Goal: Task Accomplishment & Management: Use online tool/utility

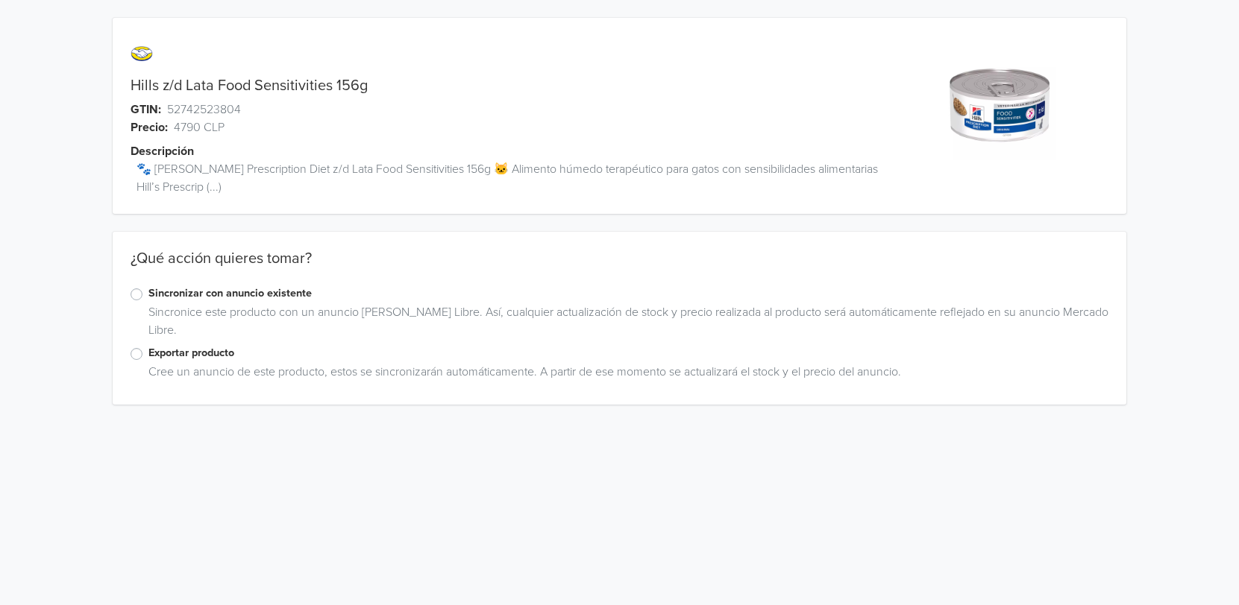
click at [44, 213] on div "Hills z/d Lata Food Sensitivities 156g GTIN: 52742523804 Precio: 4790 CLP Descr…" at bounding box center [619, 211] width 1216 height 423
click at [148, 356] on label "Exportar producto" at bounding box center [628, 353] width 960 height 16
click at [0, 0] on input "Exportar producto" at bounding box center [0, 0] width 0 height 0
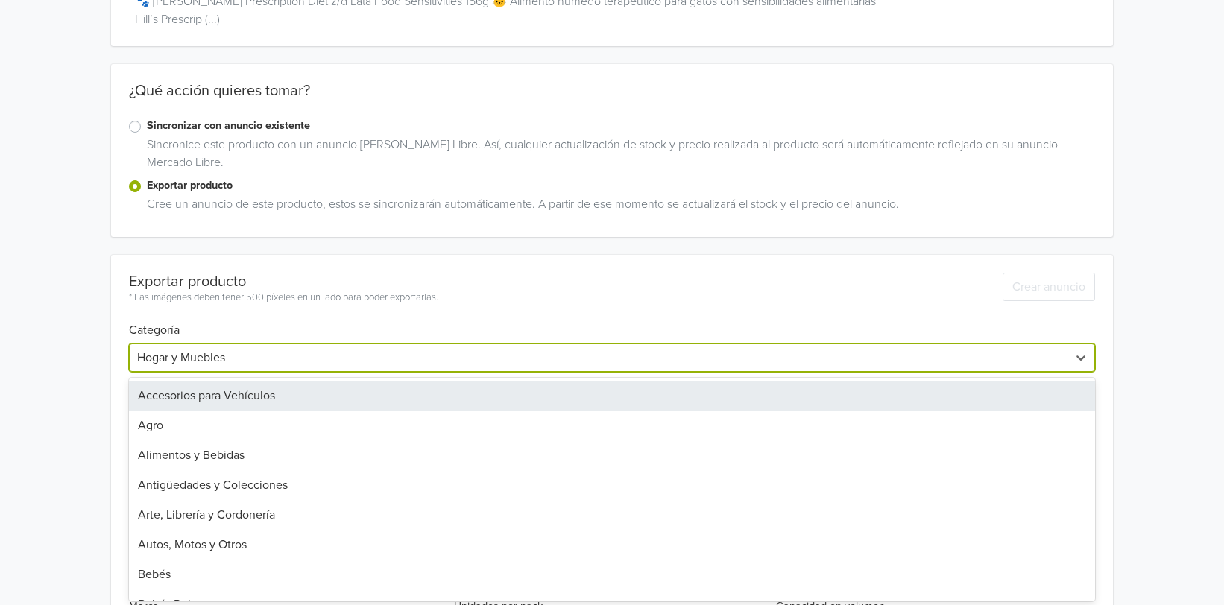
click at [931, 372] on div "42 results available. Use Up and Down to choose options, press Enter to select …" at bounding box center [612, 358] width 966 height 28
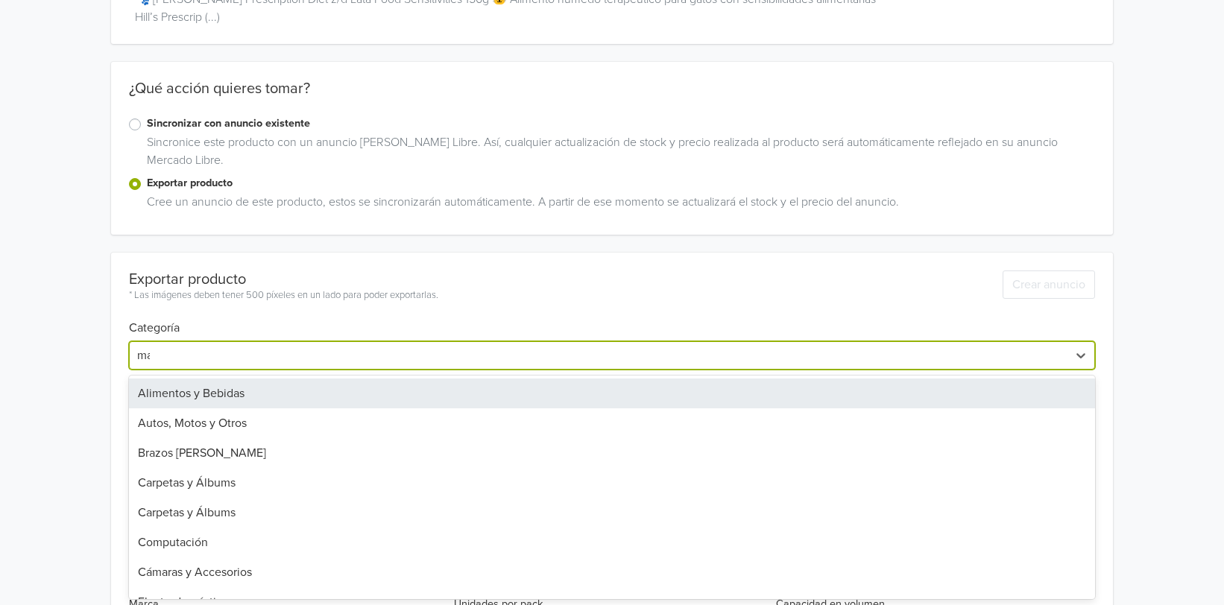
type input "mas"
click at [201, 397] on div "Mascotas" at bounding box center [612, 394] width 966 height 30
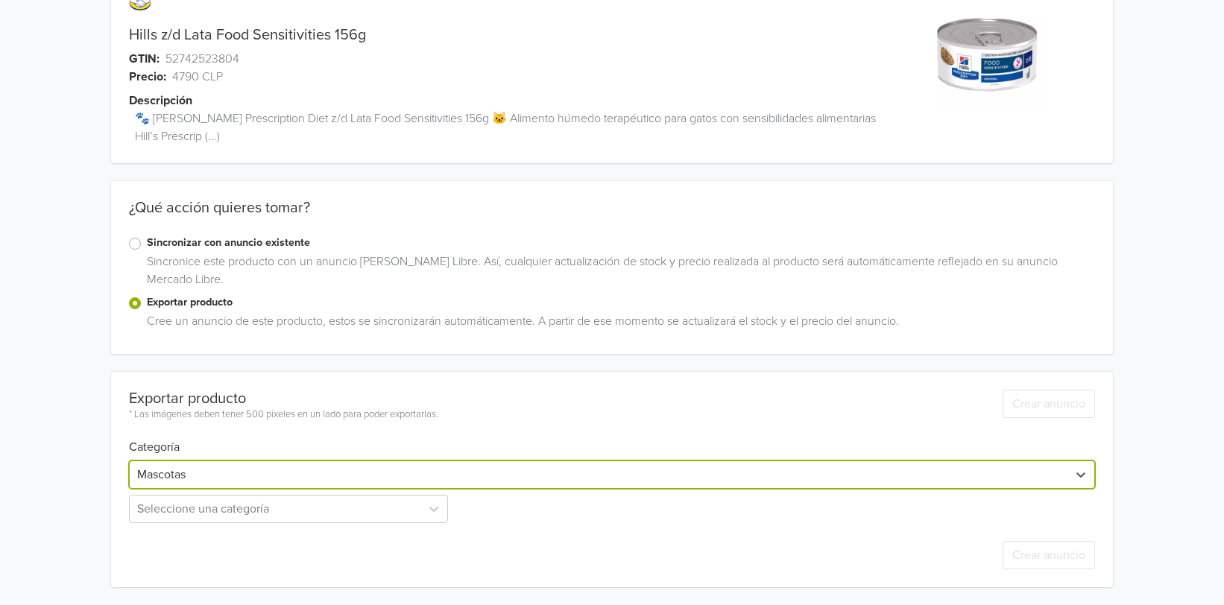
scroll to position [51, 0]
click at [1158, 298] on div "Hills z/d Lata Food Sensitivities 156g GTIN: 52742523804 Precio: 4790 CLP Descr…" at bounding box center [612, 277] width 1202 height 656
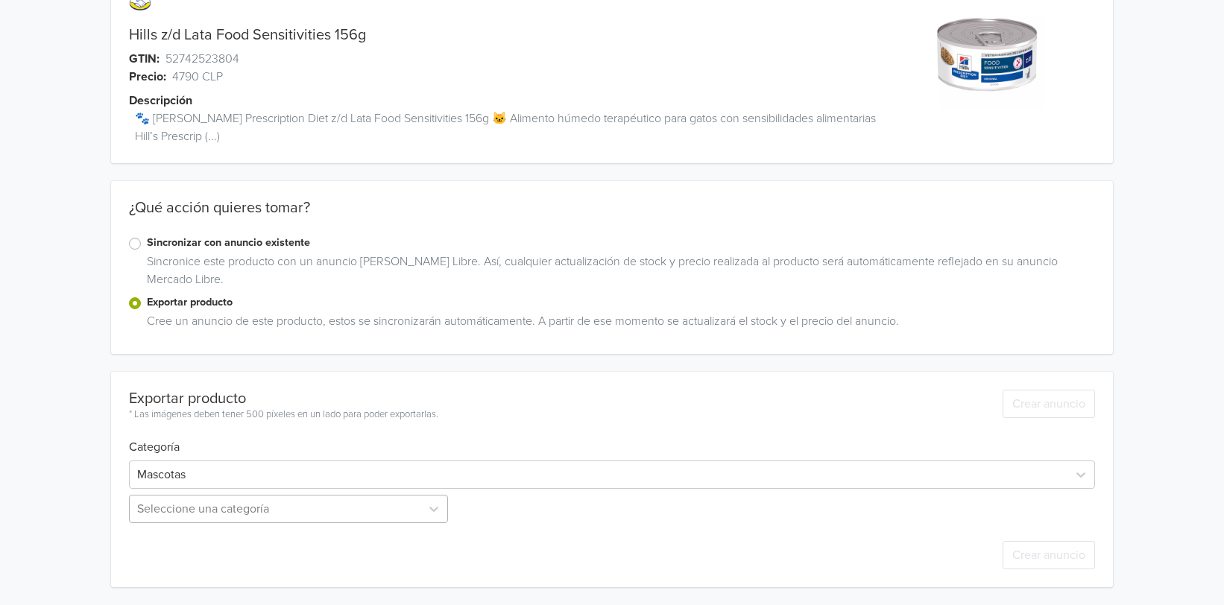
scroll to position [198, 0]
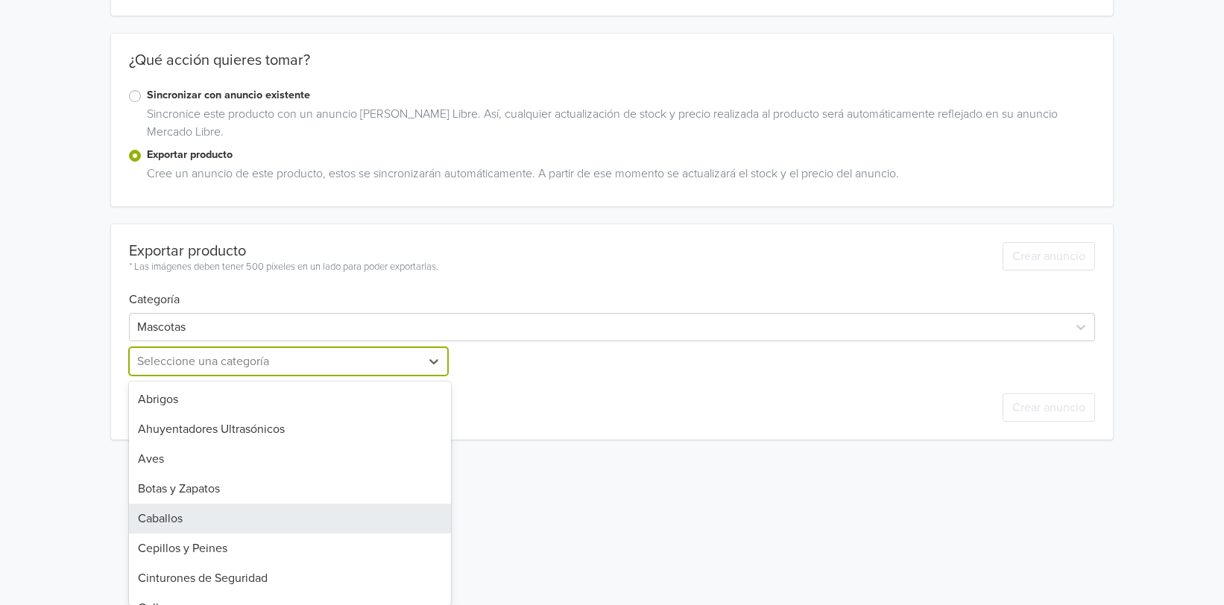
click at [370, 376] on div "26 results available. Use Up and Down to choose options, press Enter to select …" at bounding box center [290, 361] width 322 height 28
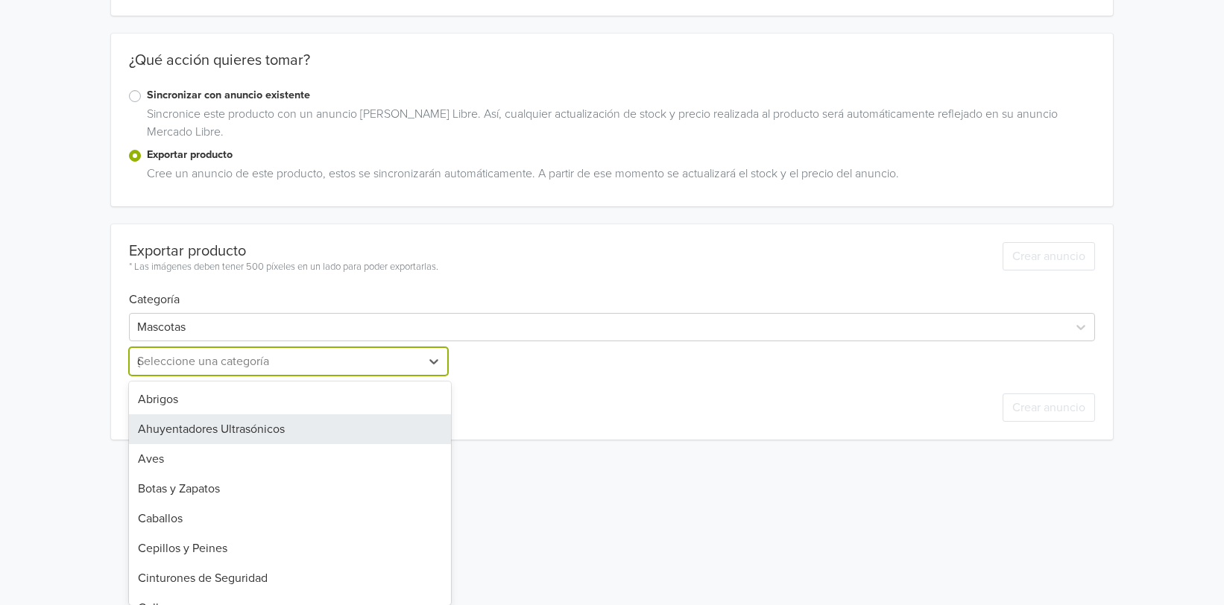
scroll to position [51, 0]
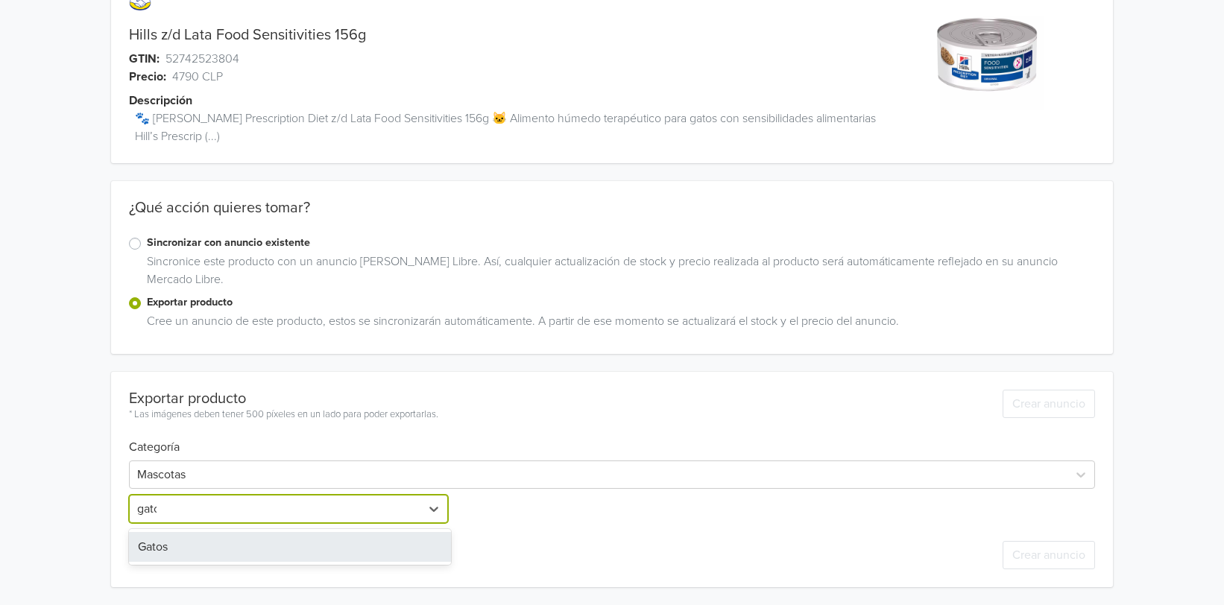
type input "gatos"
click at [186, 548] on div "Gatos" at bounding box center [290, 547] width 322 height 30
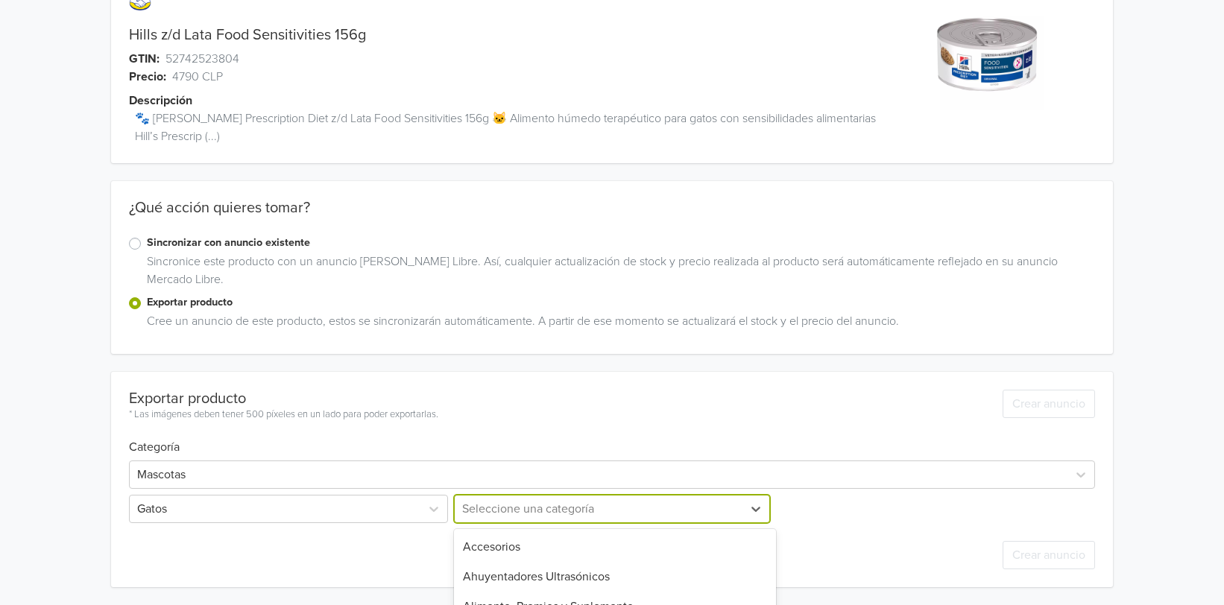
click at [648, 498] on div "17 results available. Use Up and Down to choose options, press Enter to select …" at bounding box center [612, 509] width 322 height 28
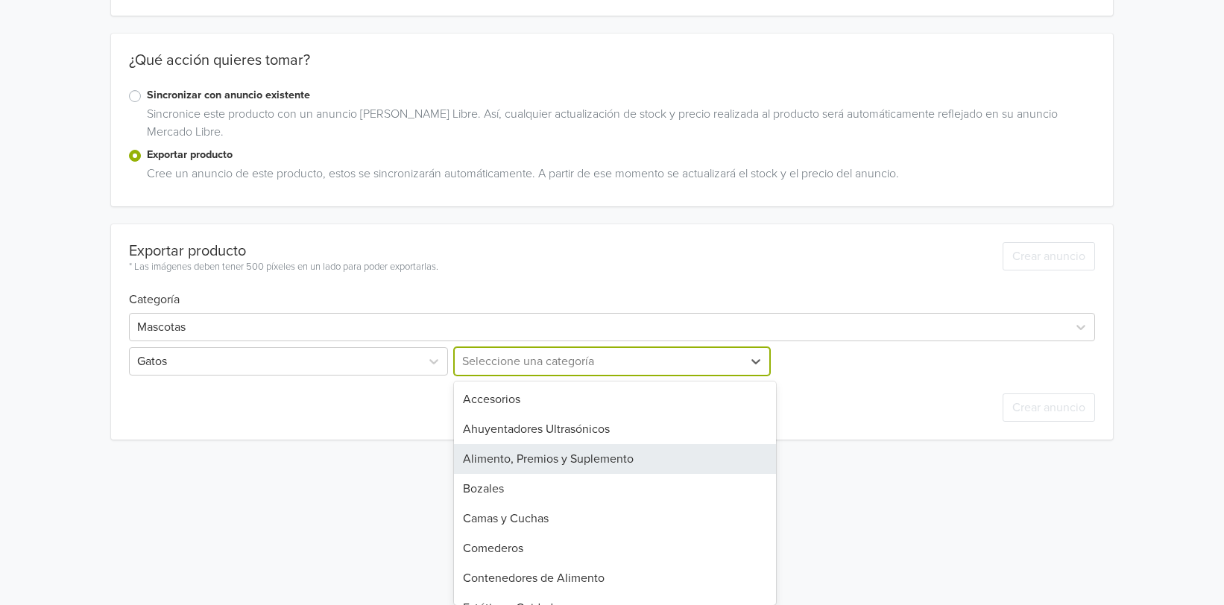
click at [581, 454] on div "Alimento, Premios y Suplemento" at bounding box center [615, 459] width 322 height 30
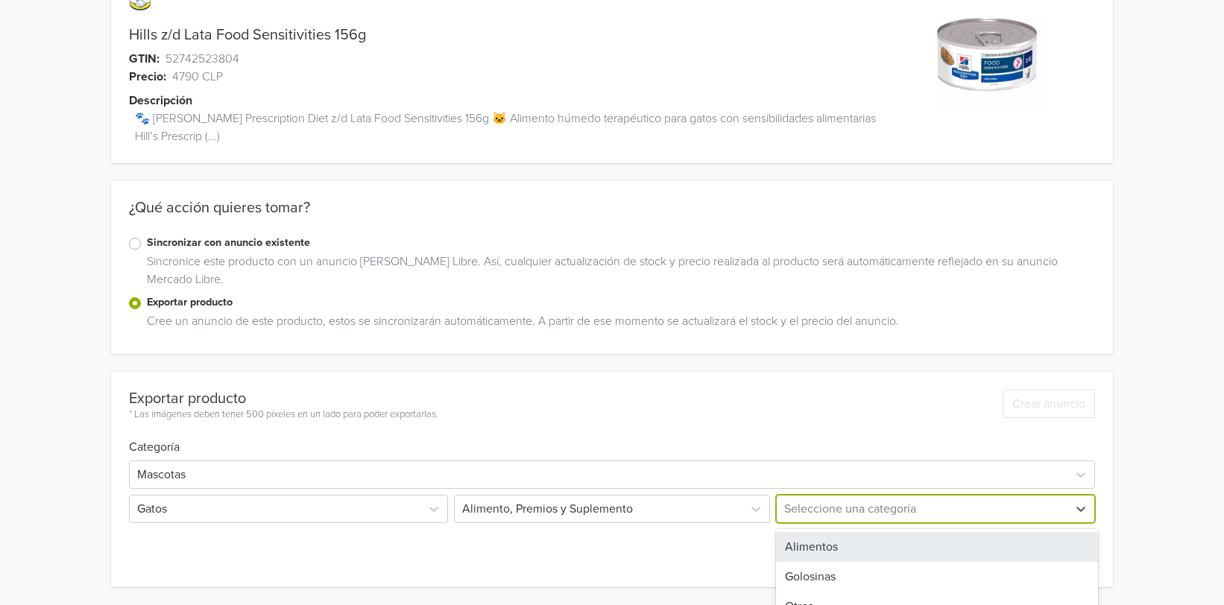
scroll to position [100, 0]
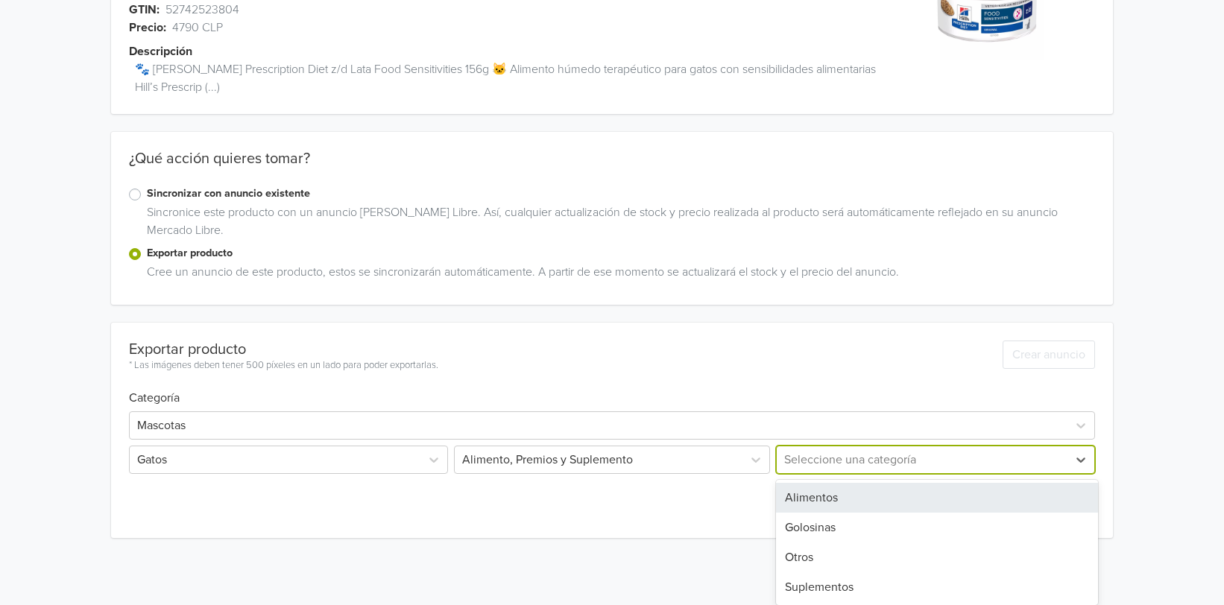
click at [963, 474] on div "4 results available. Use Up and Down to choose options, press Enter to select t…" at bounding box center [934, 460] width 322 height 28
click at [844, 502] on div "Alimentos" at bounding box center [937, 498] width 322 height 30
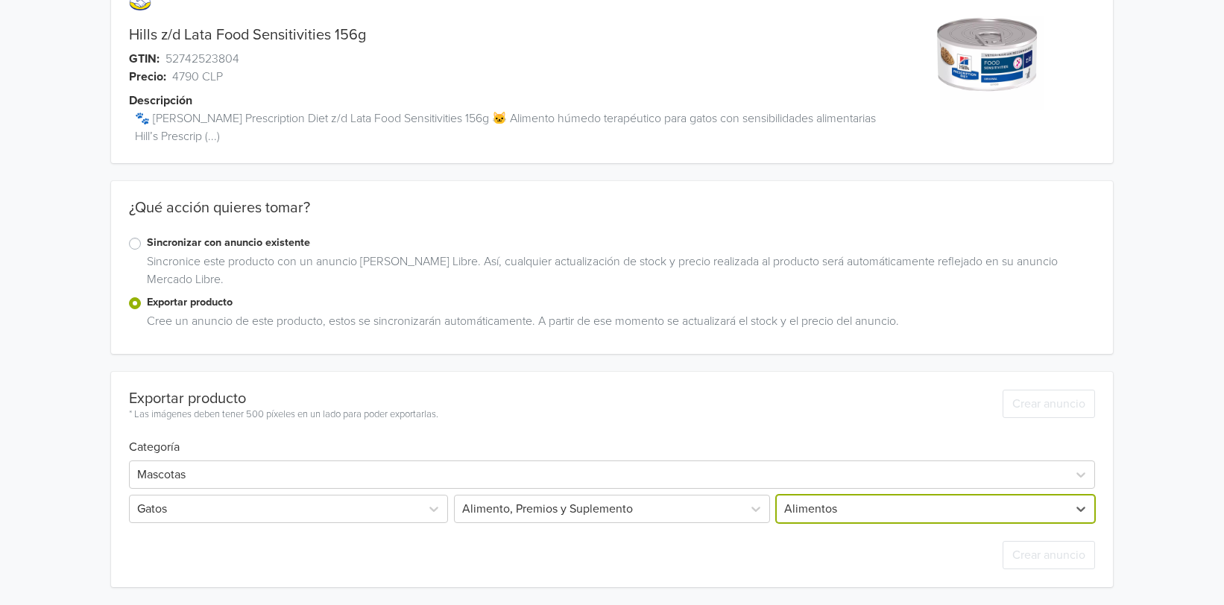
scroll to position [51, 0]
click at [1144, 418] on div "Hills z/d Lata Food Sensitivities 156g GTIN: 52742523804 Precio: 4790 CLP Descr…" at bounding box center [612, 277] width 1202 height 656
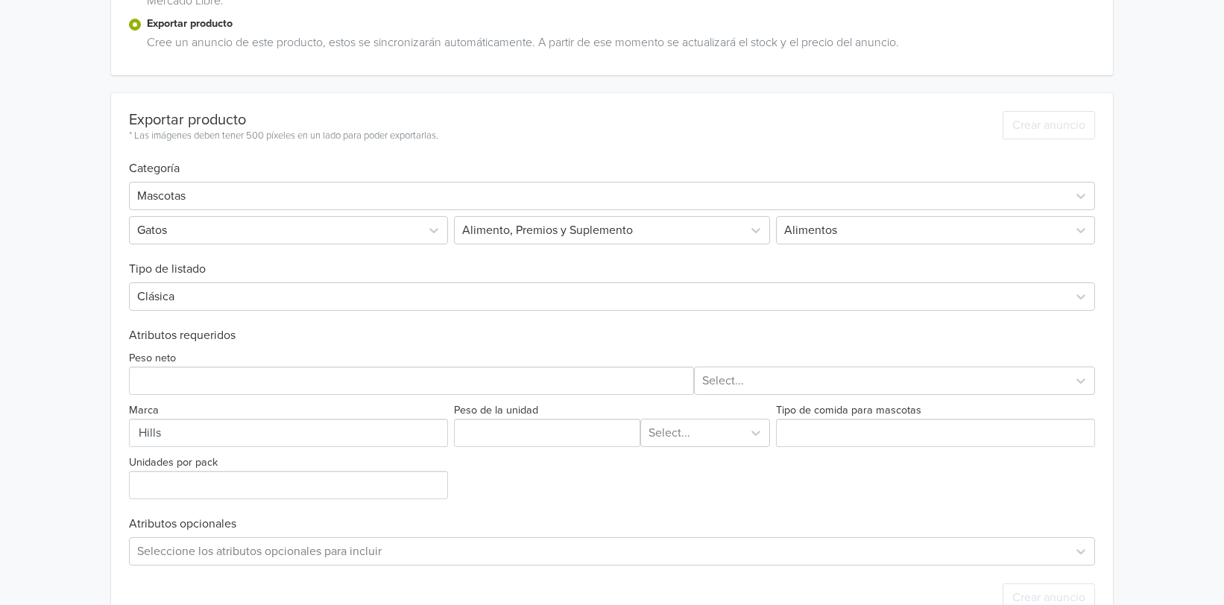
scroll to position [330, 0]
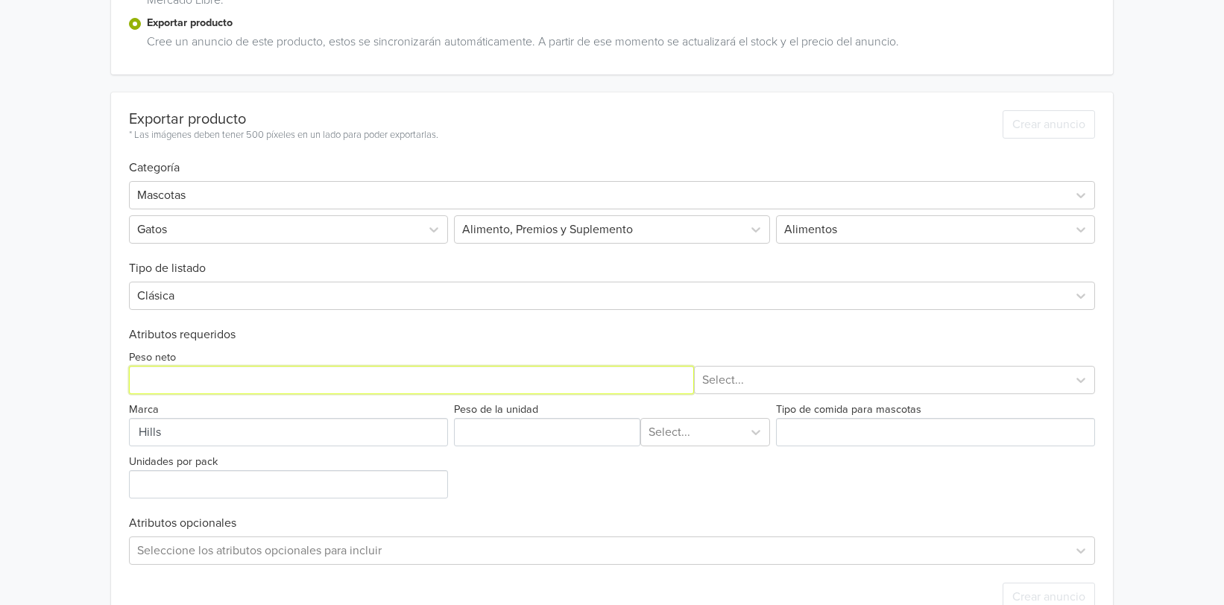
click at [217, 379] on input "Peso neto" at bounding box center [411, 380] width 565 height 28
type input "4"
type input "156"
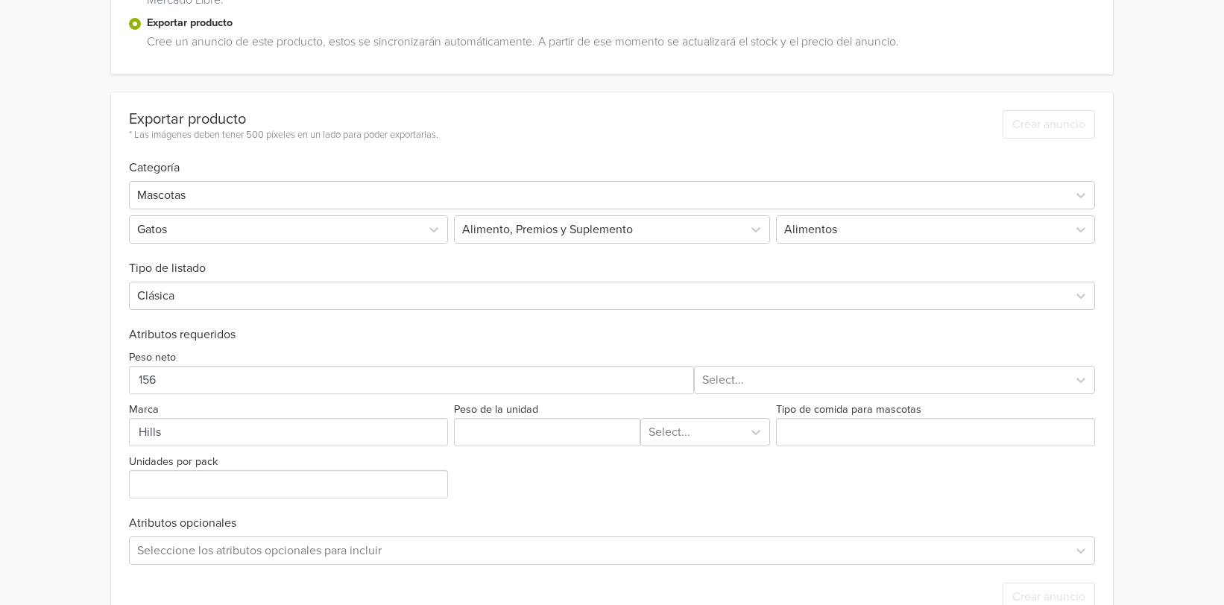
click at [758, 395] on div "Peso neto Select... Marca Peso de la unidad Select... Tipo de comida para masco…" at bounding box center [612, 420] width 966 height 157
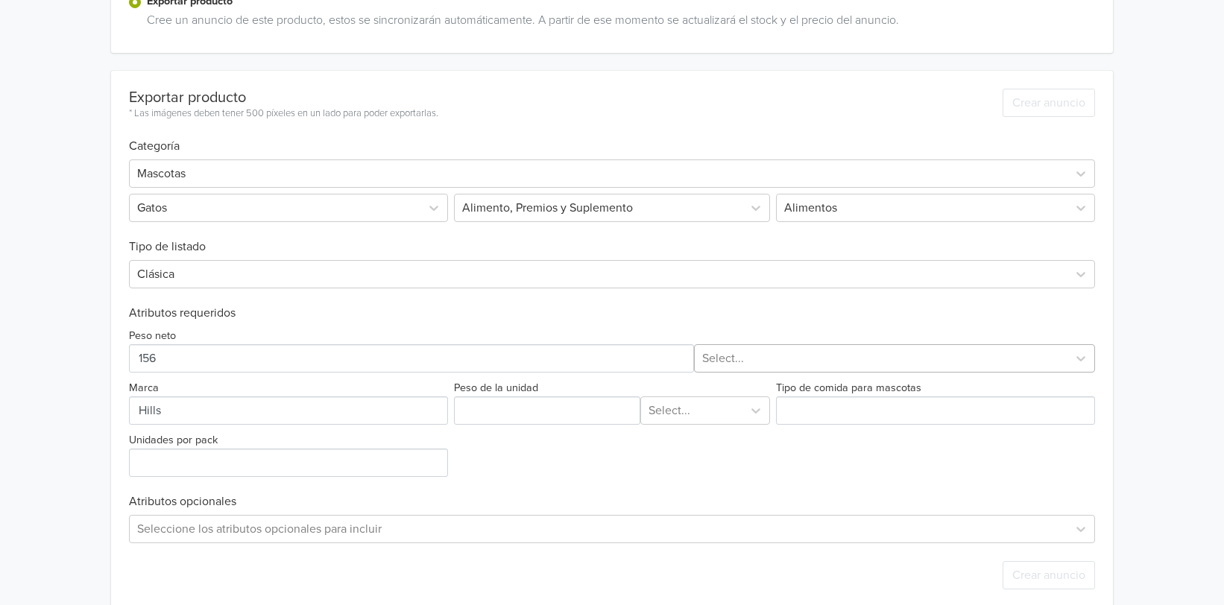
click at [761, 373] on div "Select..." at bounding box center [894, 359] width 400 height 28
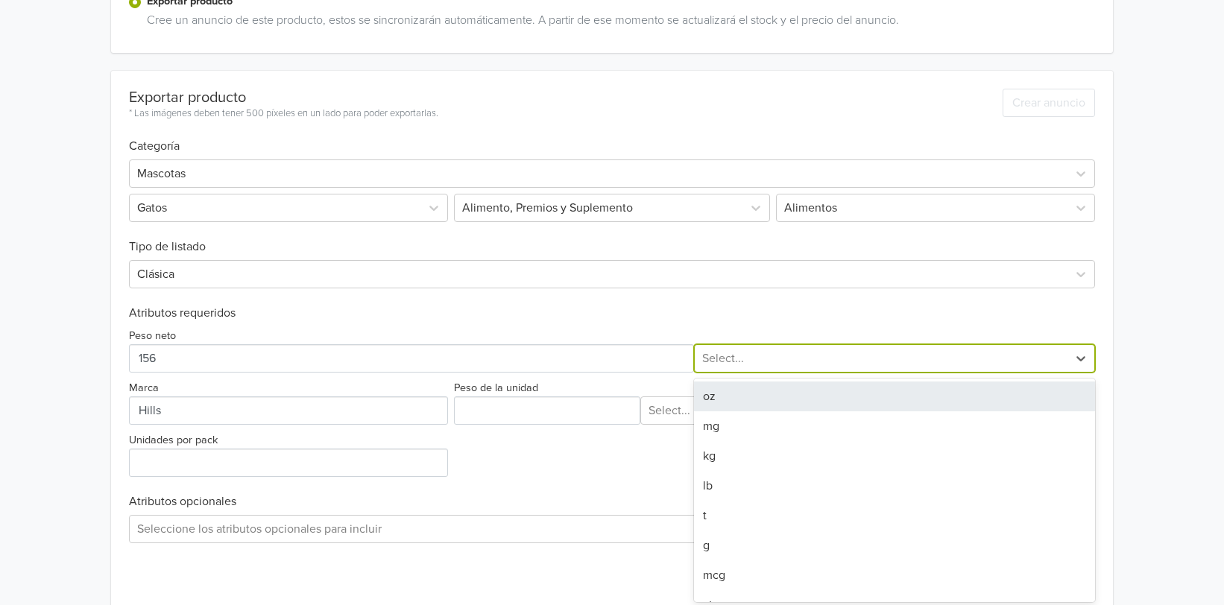
scroll to position [355, 0]
type input "g"
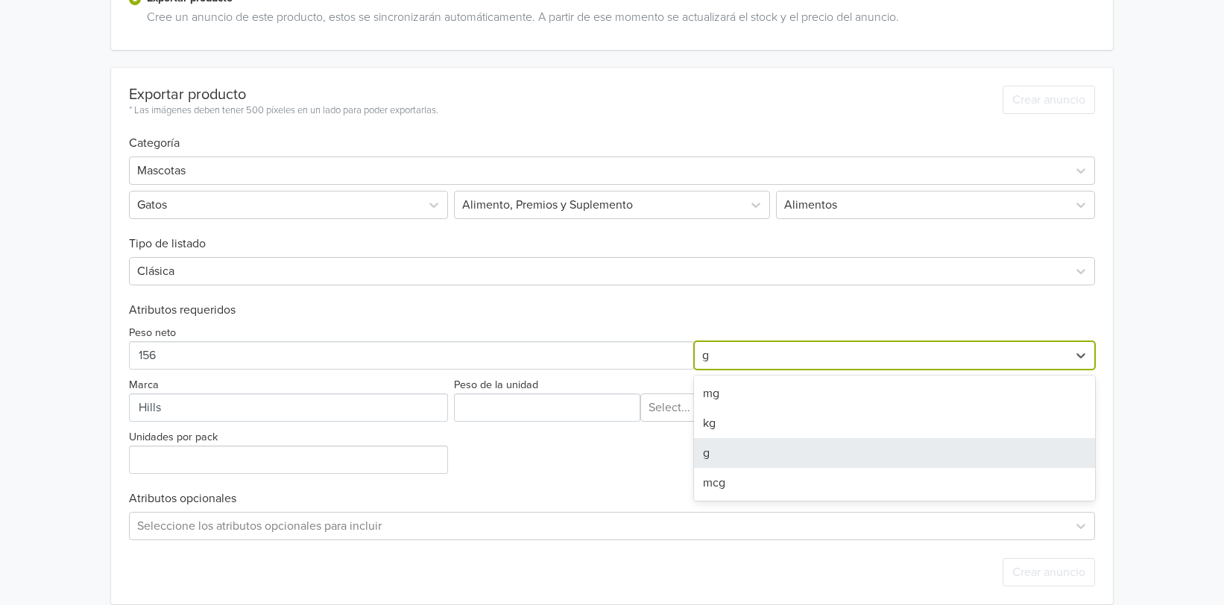
click at [713, 455] on div "g" at bounding box center [894, 453] width 400 height 30
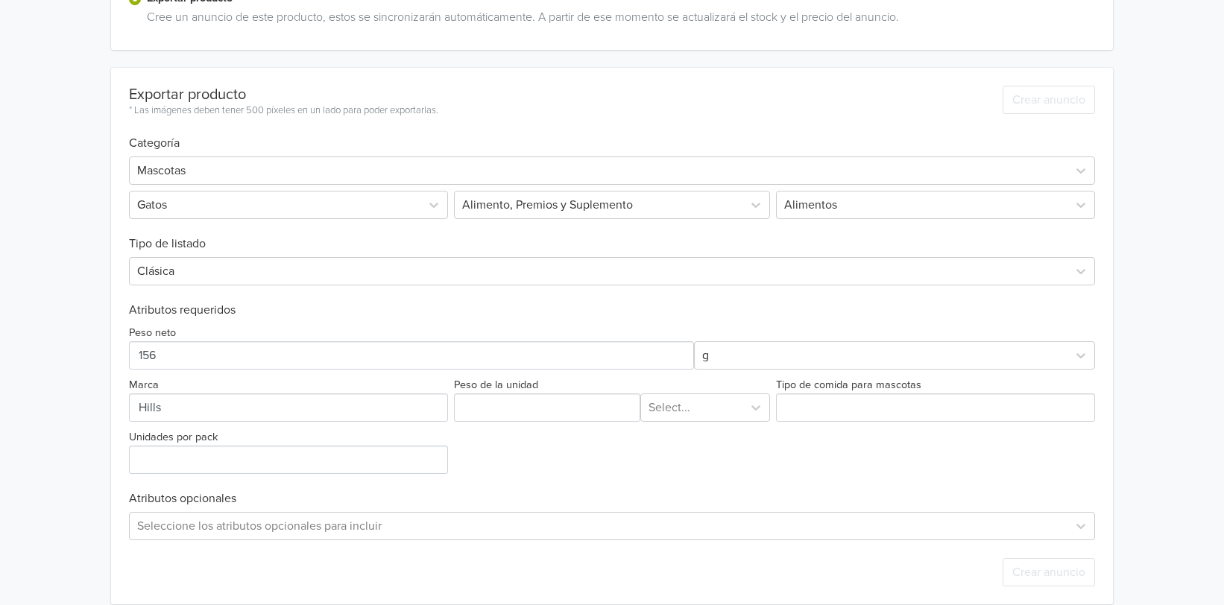
click at [1170, 356] on div "Hills z/d Lata Food Sensitivities 156g GTIN: 52742523804 Precio: 4790 CLP Descr…" at bounding box center [612, 134] width 1202 height 978
click at [506, 409] on input "Peso de la unidad" at bounding box center [547, 408] width 186 height 28
type input "156"
click at [702, 415] on div at bounding box center [692, 407] width 86 height 21
click at [679, 435] on div "g" at bounding box center [706, 446] width 130 height 30
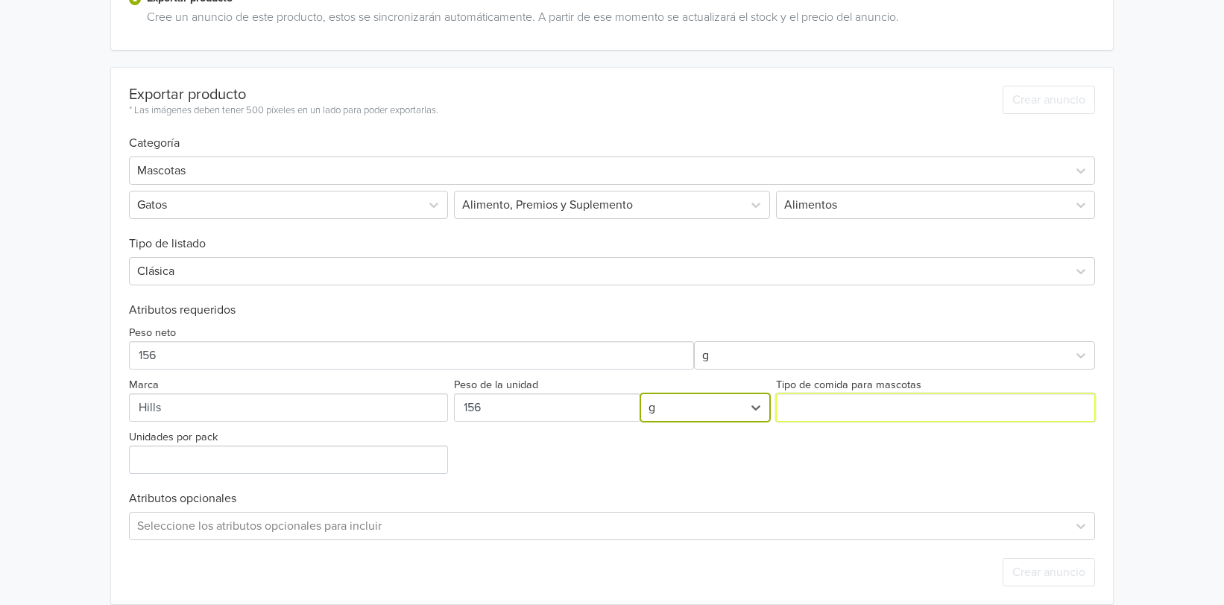
click at [843, 409] on input "Tipo de comida para mascotas" at bounding box center [935, 408] width 319 height 28
type input "Húmeda"
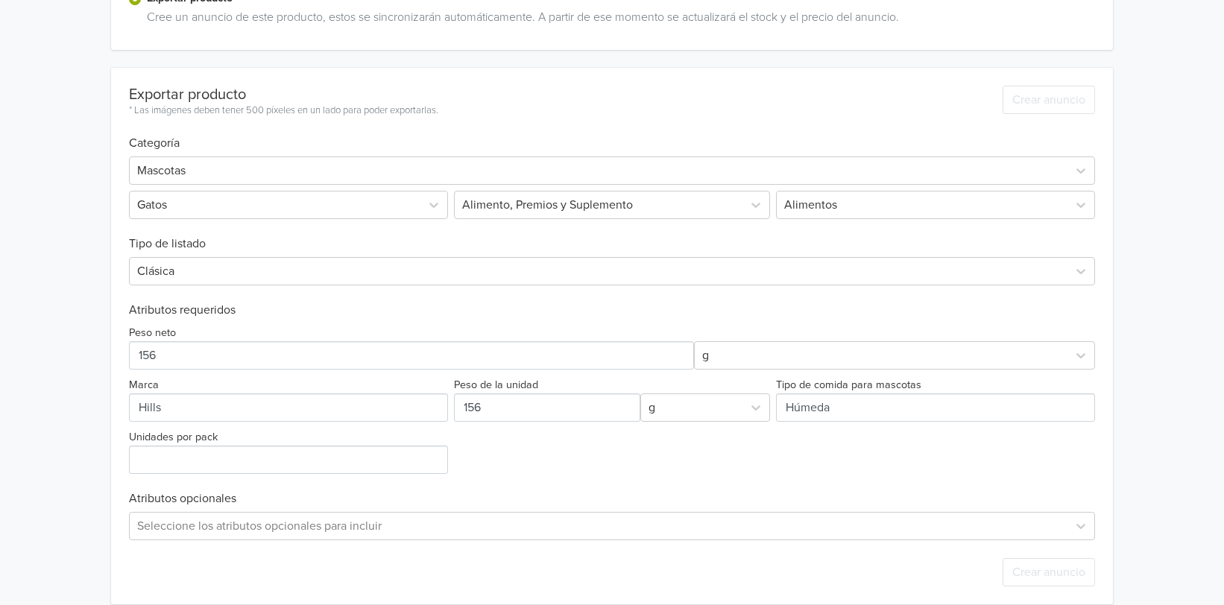
click at [1139, 355] on div "Hills z/d Lata Food Sensitivities 156g GTIN: 52742523804 Precio: 4790 CLP Descr…" at bounding box center [612, 134] width 1202 height 978
click at [304, 459] on input "Unidades por pack" at bounding box center [288, 460] width 319 height 28
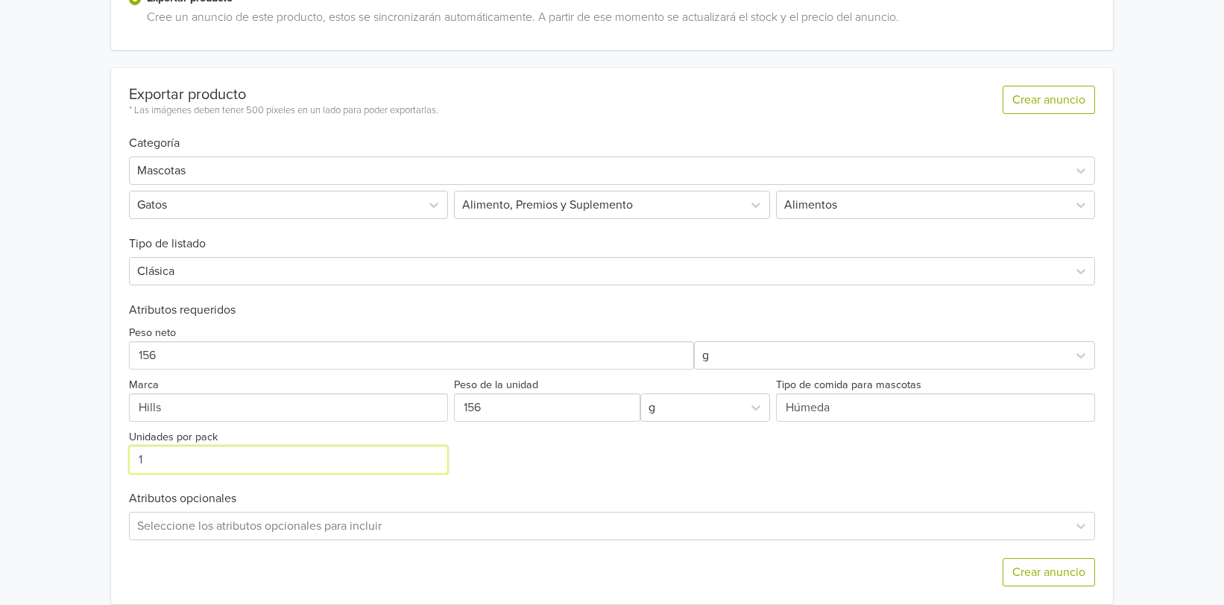
type input "1"
click at [1145, 392] on div "Hills z/d Lata Food Sensitivities 156g GTIN: 52742523804 Precio: 4790 CLP Descr…" at bounding box center [612, 134] width 1202 height 978
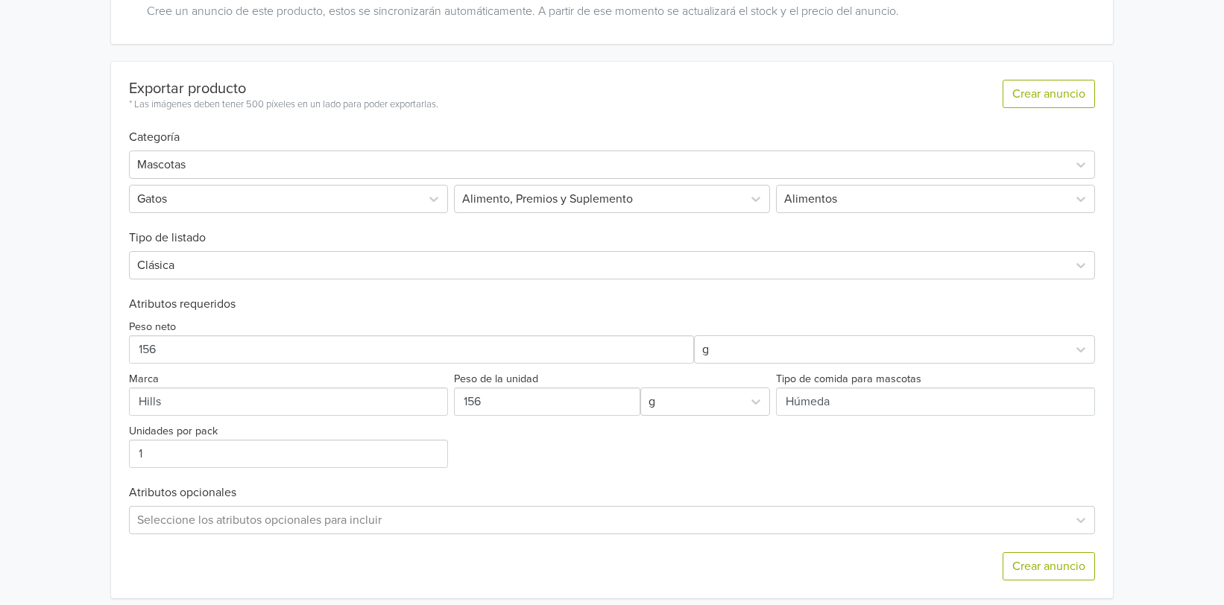
scroll to position [372, 0]
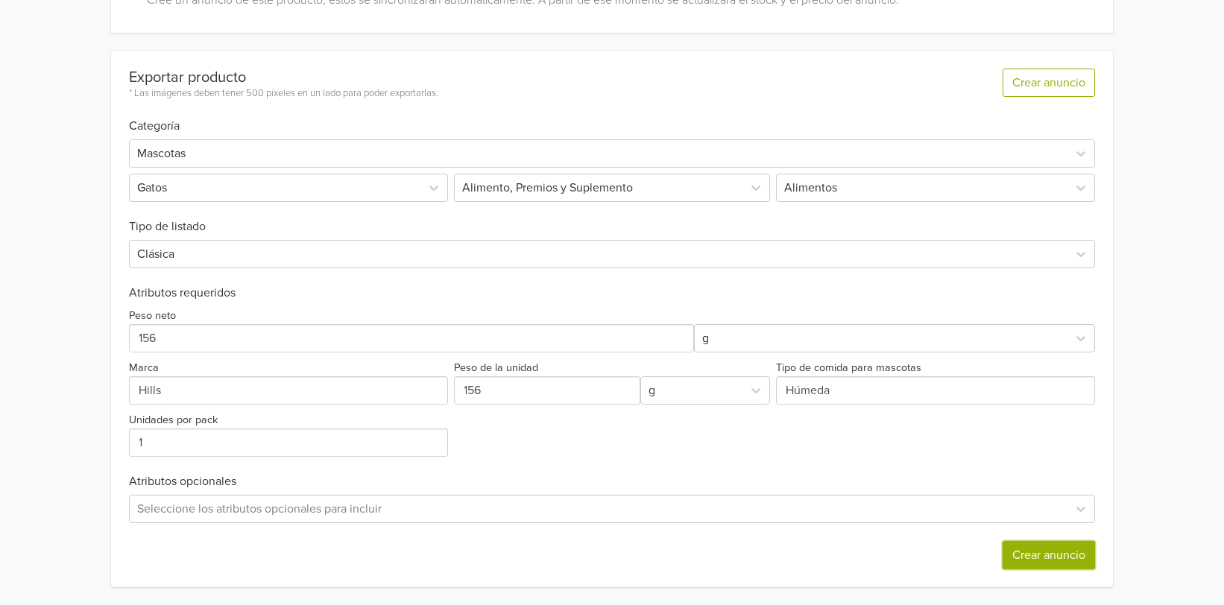
click at [1067, 554] on button "Crear anuncio" at bounding box center [1049, 555] width 92 height 28
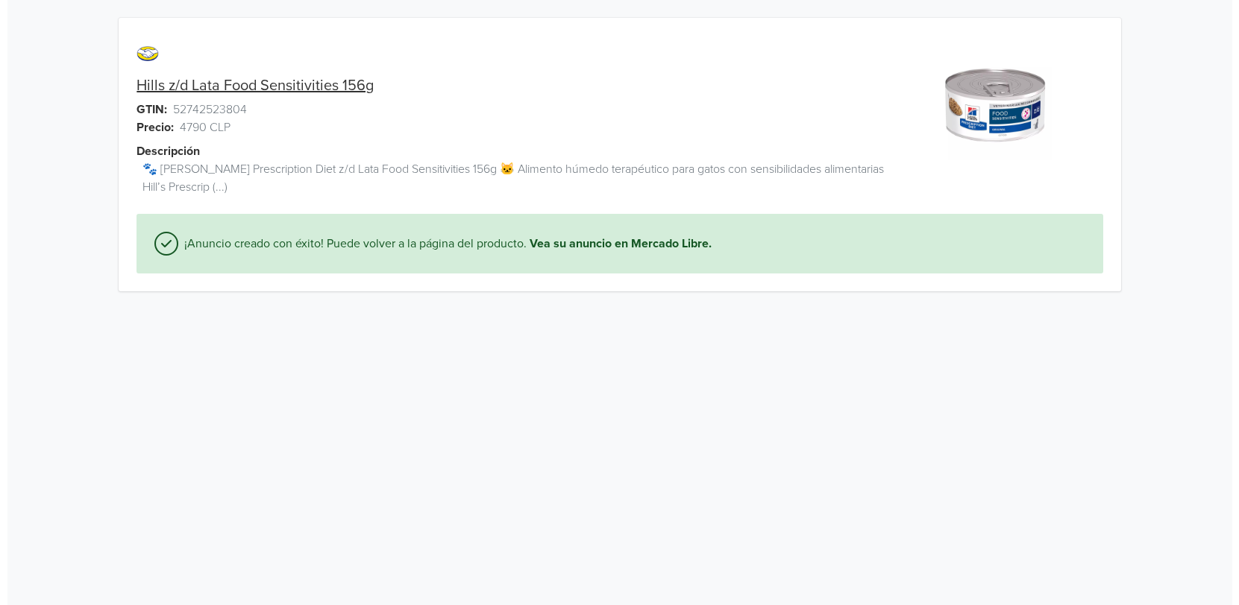
scroll to position [0, 0]
click at [599, 243] on link "Vea su anuncio en Mercado Libre." at bounding box center [614, 244] width 182 height 18
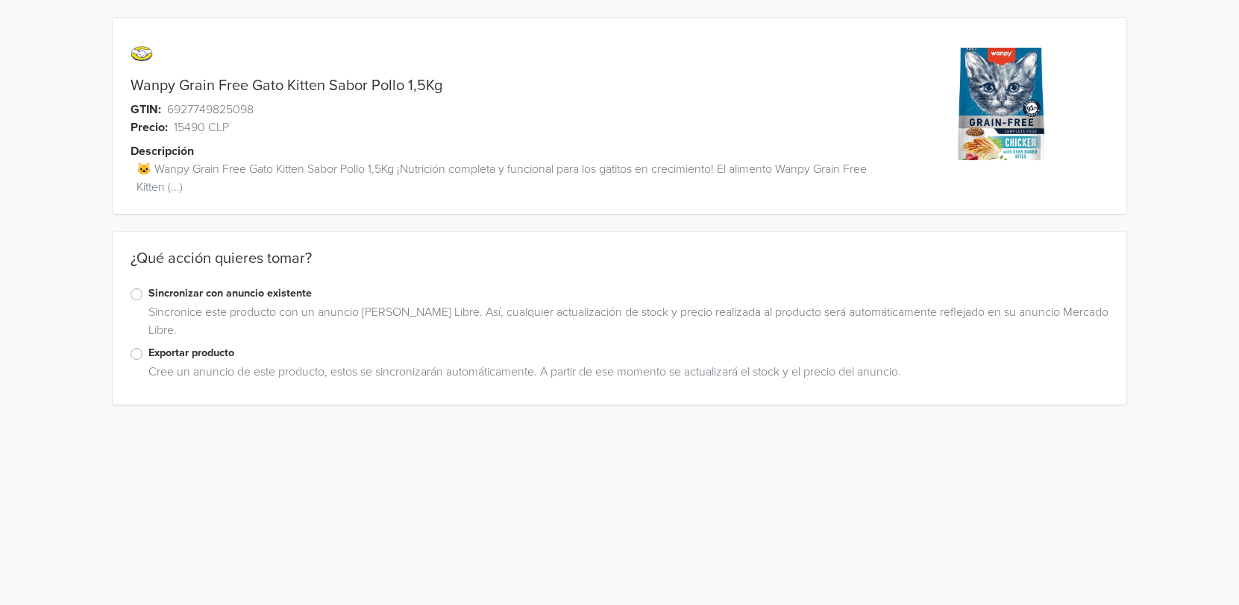
click at [148, 353] on label "Exportar producto" at bounding box center [628, 353] width 960 height 16
click at [0, 0] on input "Exportar producto" at bounding box center [0, 0] width 0 height 0
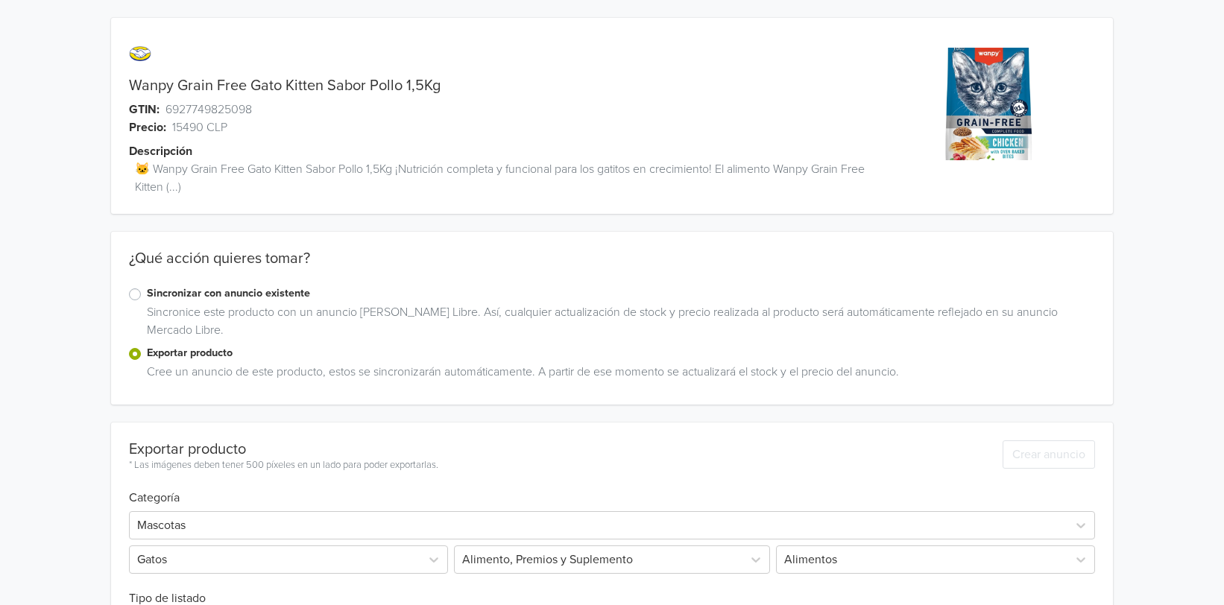
click at [1154, 233] on div "Wanpy Grain Free Gato Kitten Sabor Pollo 1,5Kg GTIN: 6927749825098 Precio: 1549…" at bounding box center [612, 489] width 1202 height 978
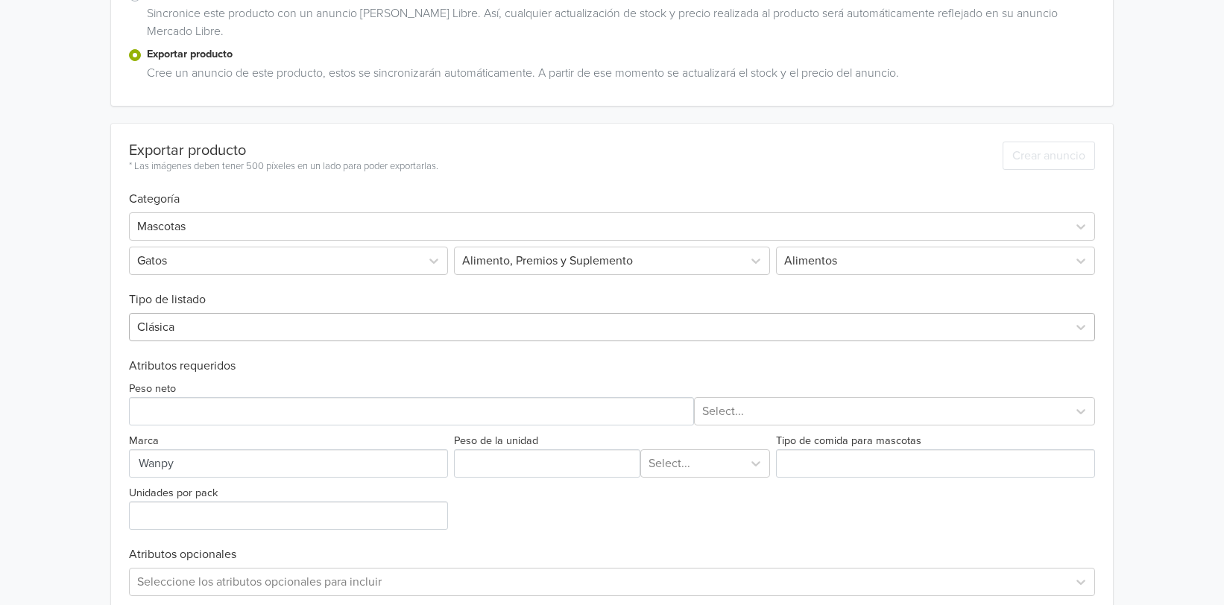
scroll to position [372, 0]
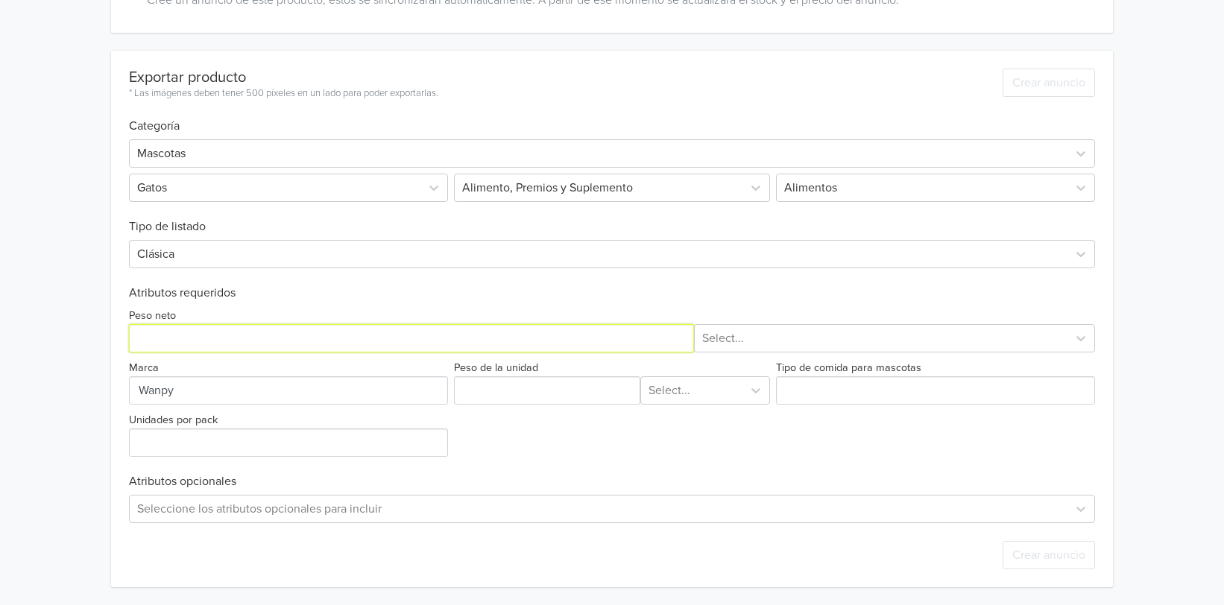
click at [189, 338] on input "Peso neto" at bounding box center [411, 338] width 565 height 28
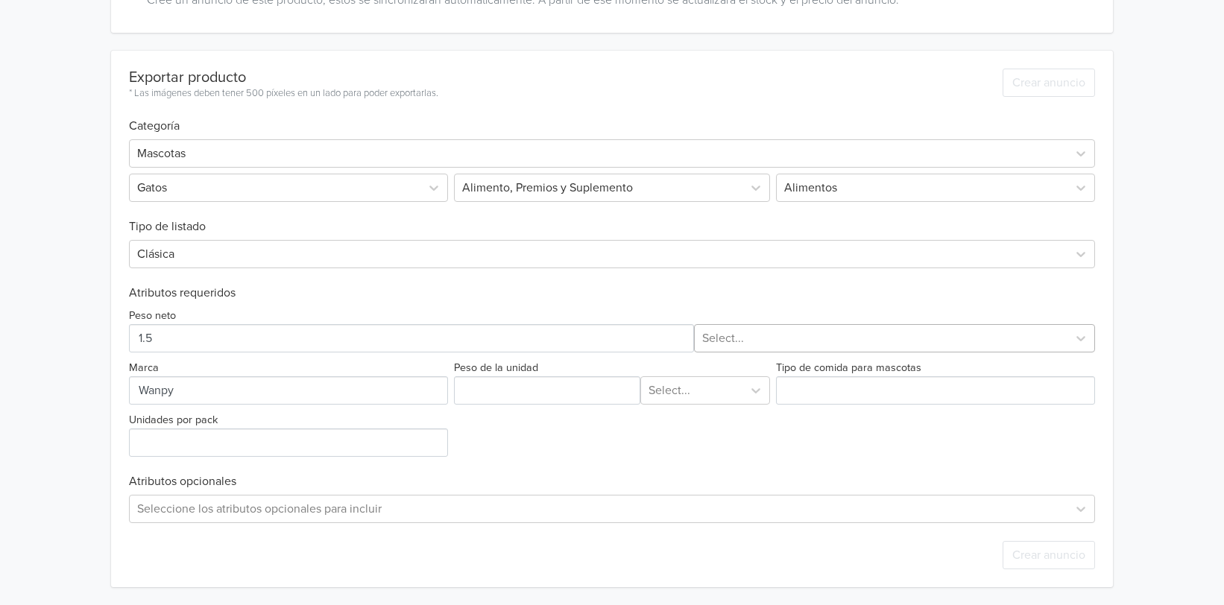
click at [815, 336] on div at bounding box center [880, 338] width 357 height 21
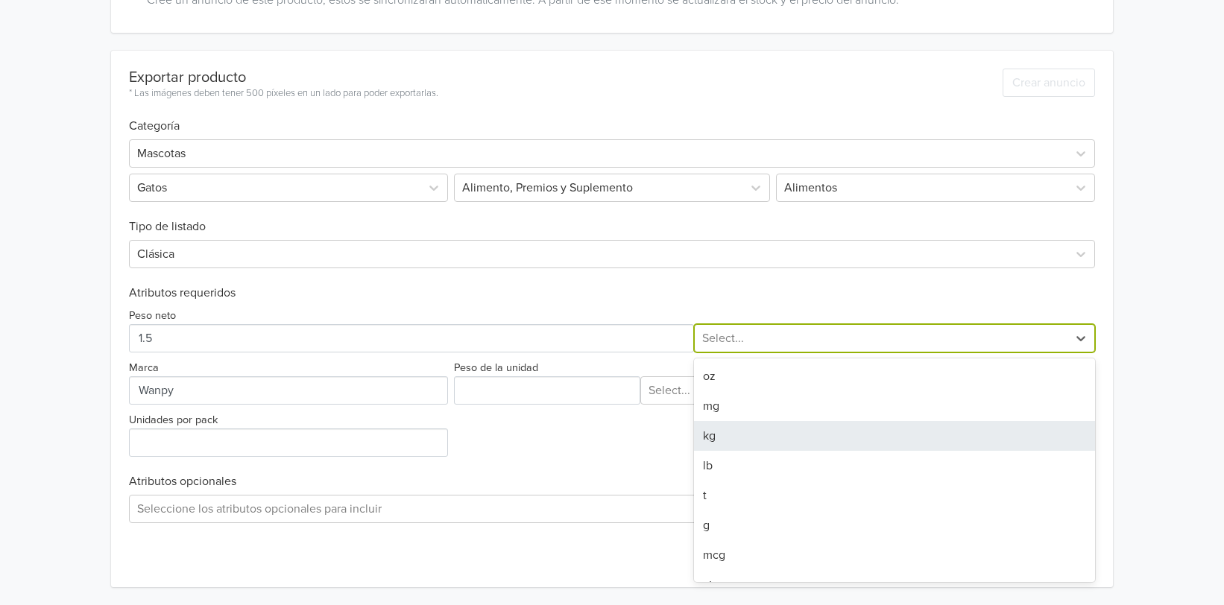
click at [724, 434] on div "kg" at bounding box center [894, 436] width 400 height 30
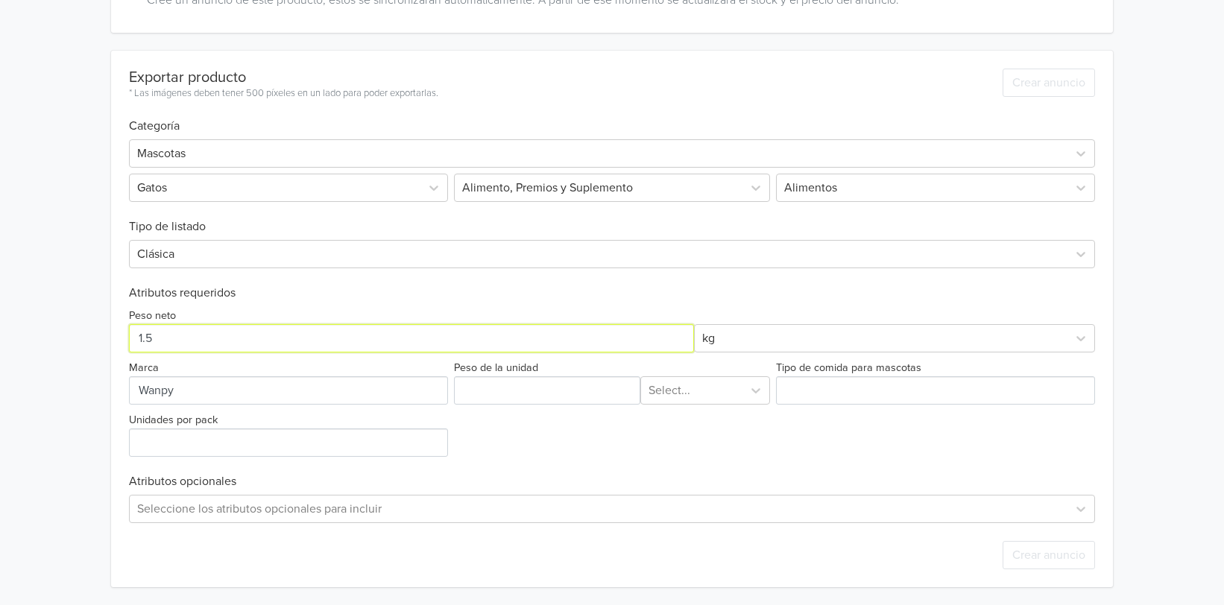
click at [180, 336] on input "Peso neto" at bounding box center [411, 338] width 565 height 28
click at [142, 339] on input "Peso neto" at bounding box center [411, 338] width 565 height 28
drag, startPoint x: 195, startPoint y: 333, endPoint x: 33, endPoint y: 332, distance: 161.8
click at [0, 333] on html "Wanpy Grain Free Gato Kitten Sabor Pollo 1,5Kg GTIN: 6927749825098 Precio: 1549…" at bounding box center [612, 117] width 1224 height 978
type input "1,5"
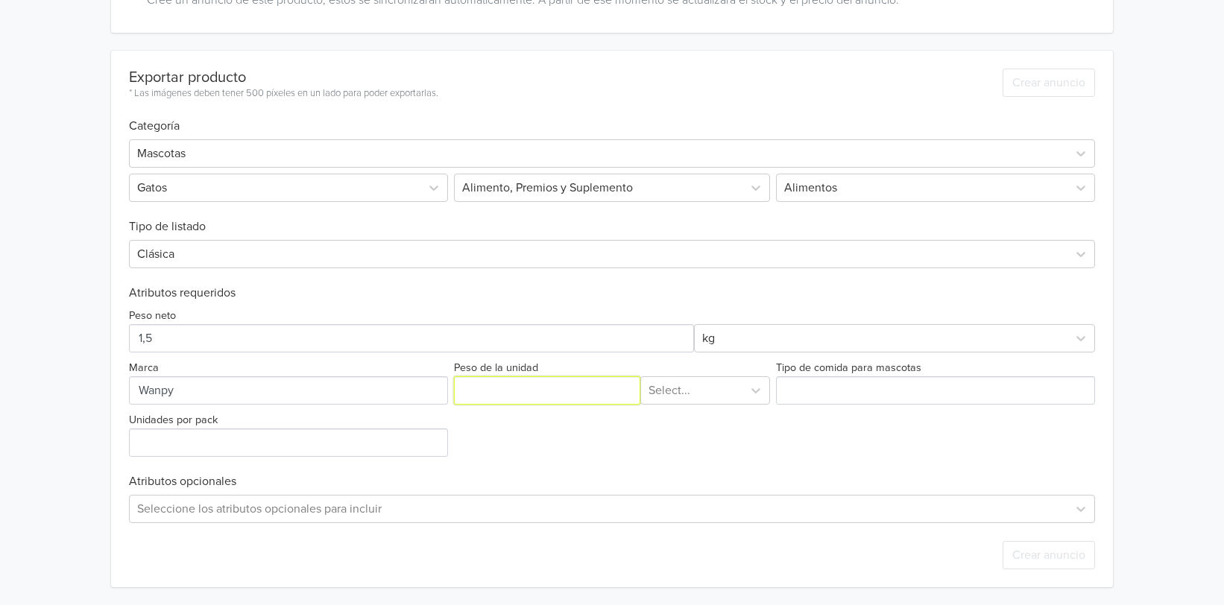
click at [539, 385] on input "Peso de la unidad" at bounding box center [547, 391] width 186 height 28
paste input "1,5"
type input "1,5"
click at [731, 387] on div at bounding box center [692, 390] width 86 height 21
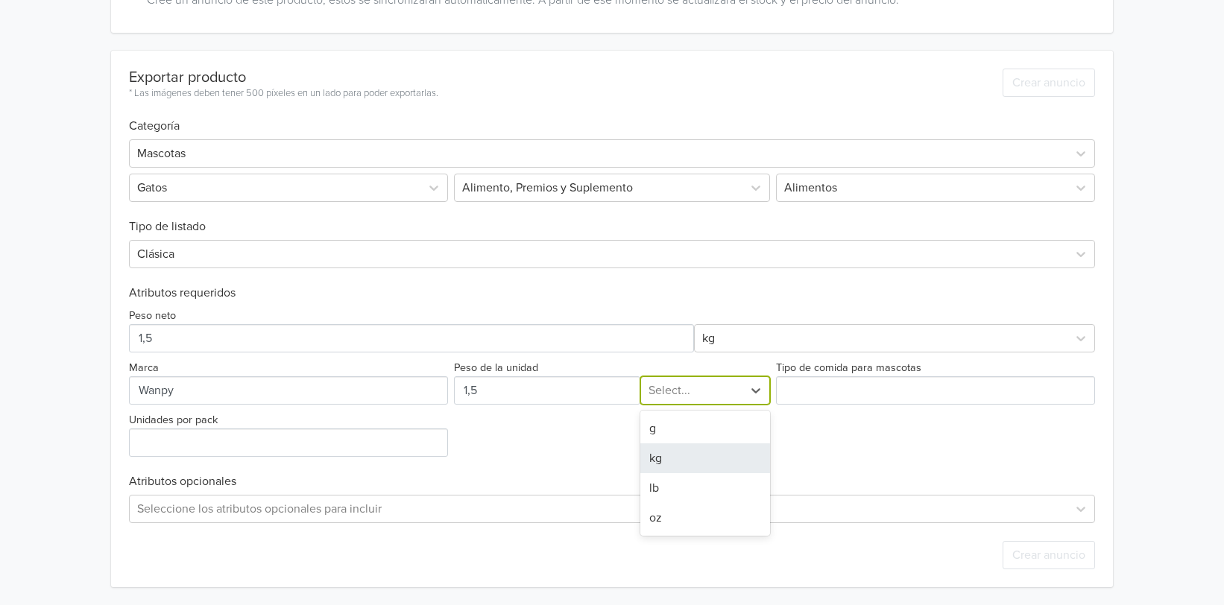
click at [677, 459] on div "kg" at bounding box center [706, 459] width 130 height 30
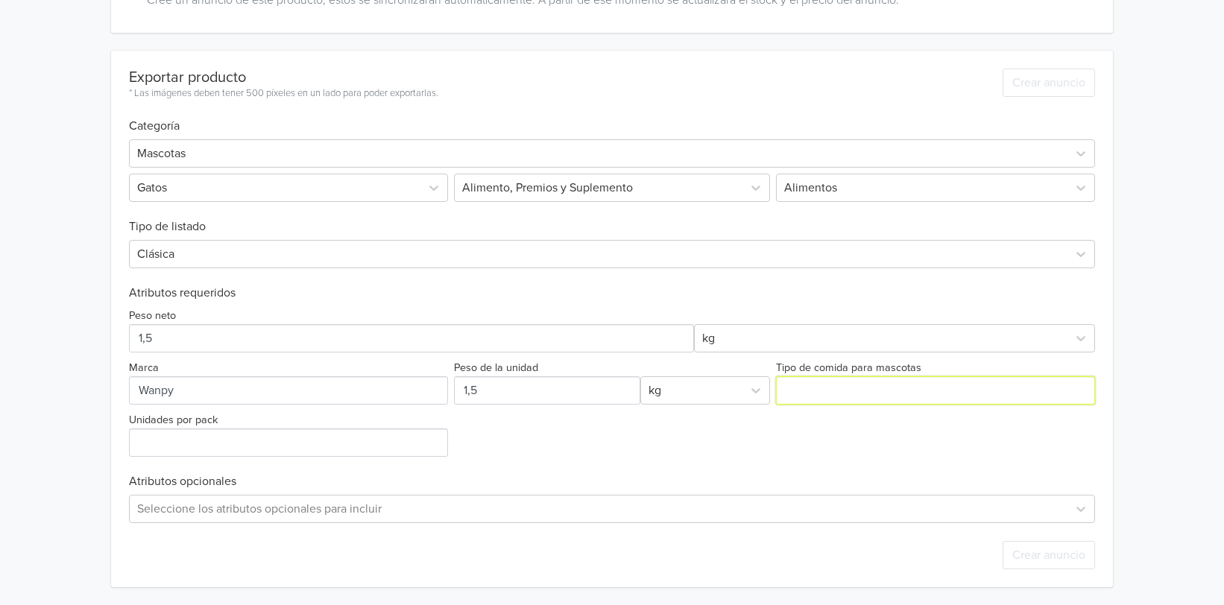
click at [866, 392] on input "Tipo de comida para mascotas" at bounding box center [935, 391] width 319 height 28
type input "Seca"
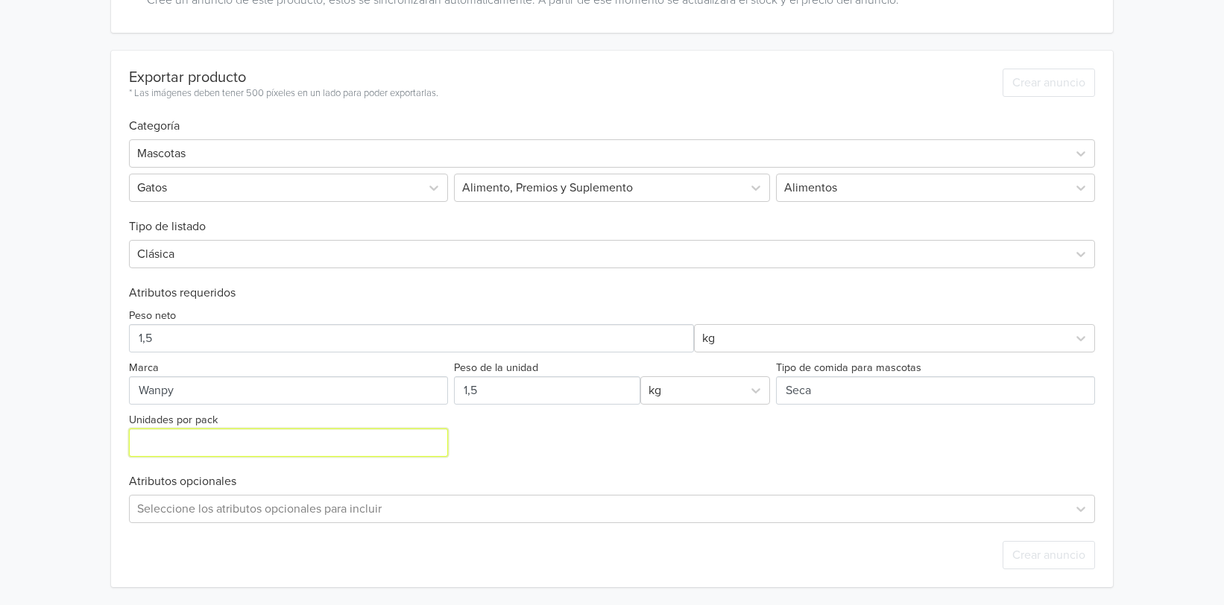
click at [284, 447] on input "Unidades por pack" at bounding box center [288, 443] width 319 height 28
type input "1"
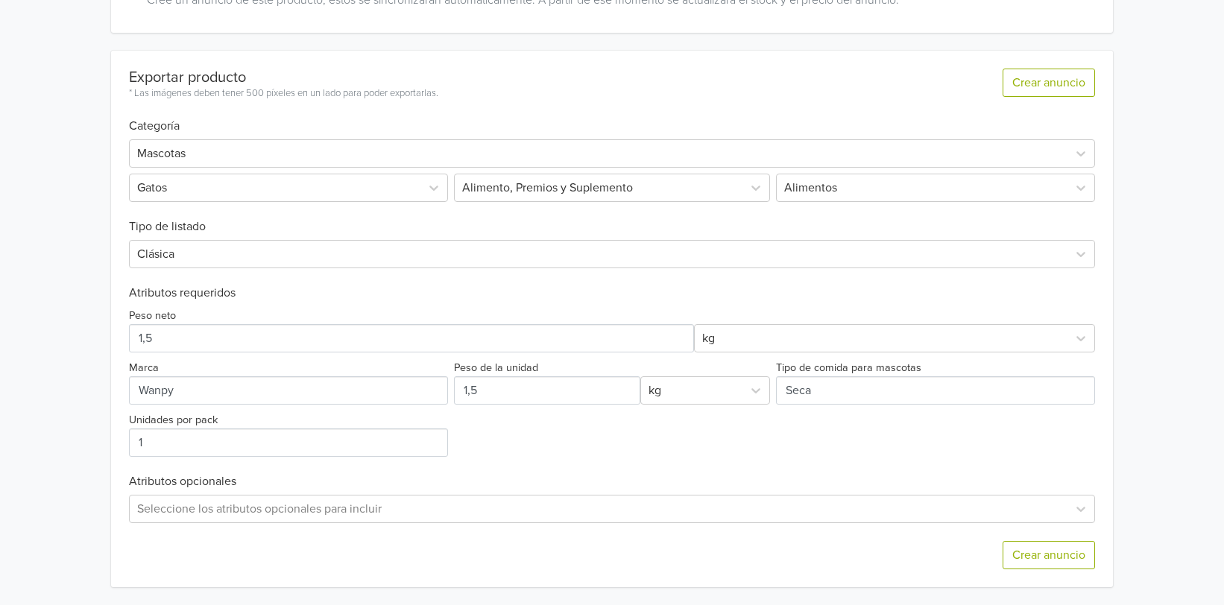
click at [1158, 383] on div "Wanpy Grain Free Gato Kitten Sabor Pollo 1,5Kg GTIN: 6927749825098 Precio: 1549…" at bounding box center [612, 117] width 1202 height 978
click at [1049, 549] on button "Crear anuncio" at bounding box center [1049, 555] width 92 height 28
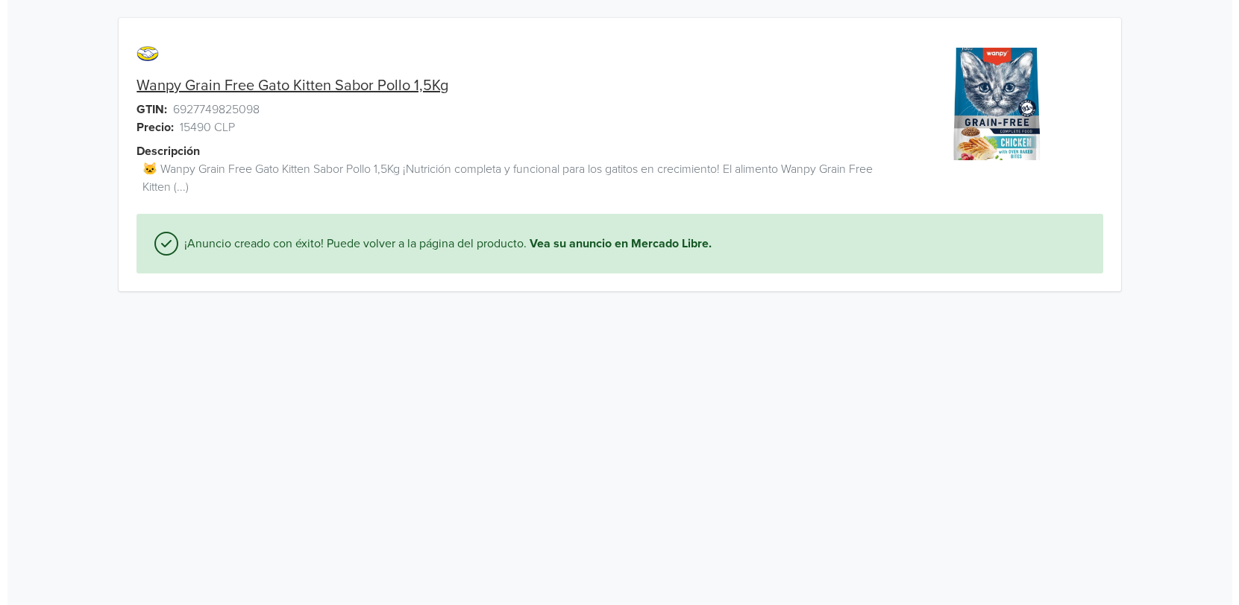
scroll to position [0, 0]
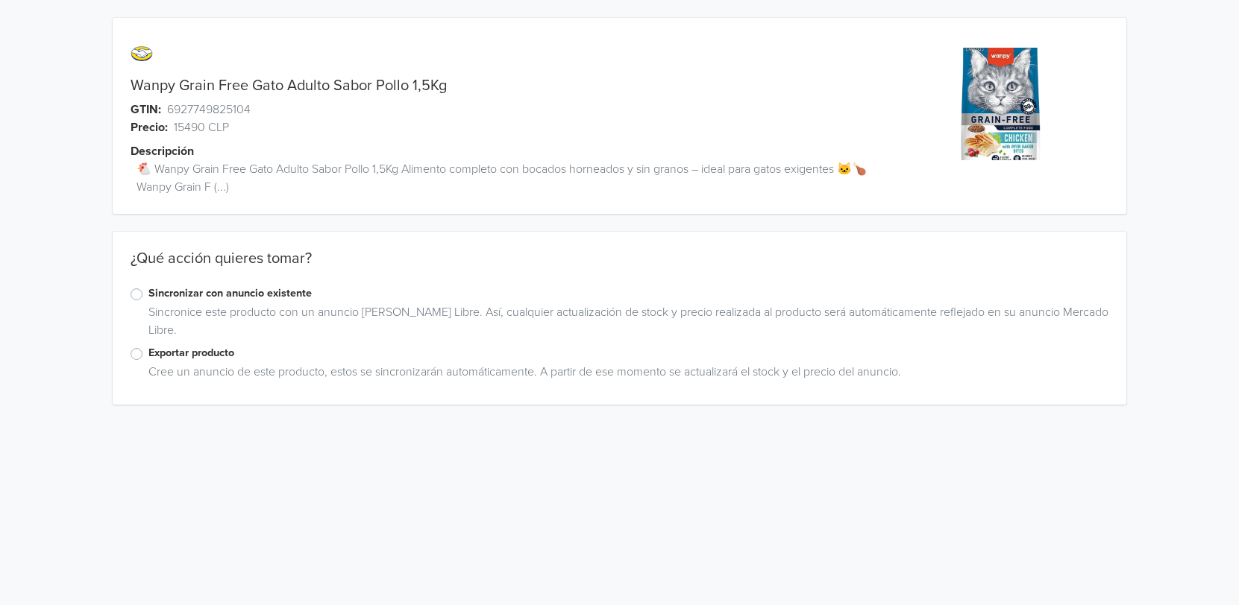
click at [136, 347] on div "Exportar producto" at bounding box center [619, 354] width 978 height 18
click at [148, 352] on label "Exportar producto" at bounding box center [628, 353] width 960 height 16
click at [0, 0] on input "Exportar producto" at bounding box center [0, 0] width 0 height 0
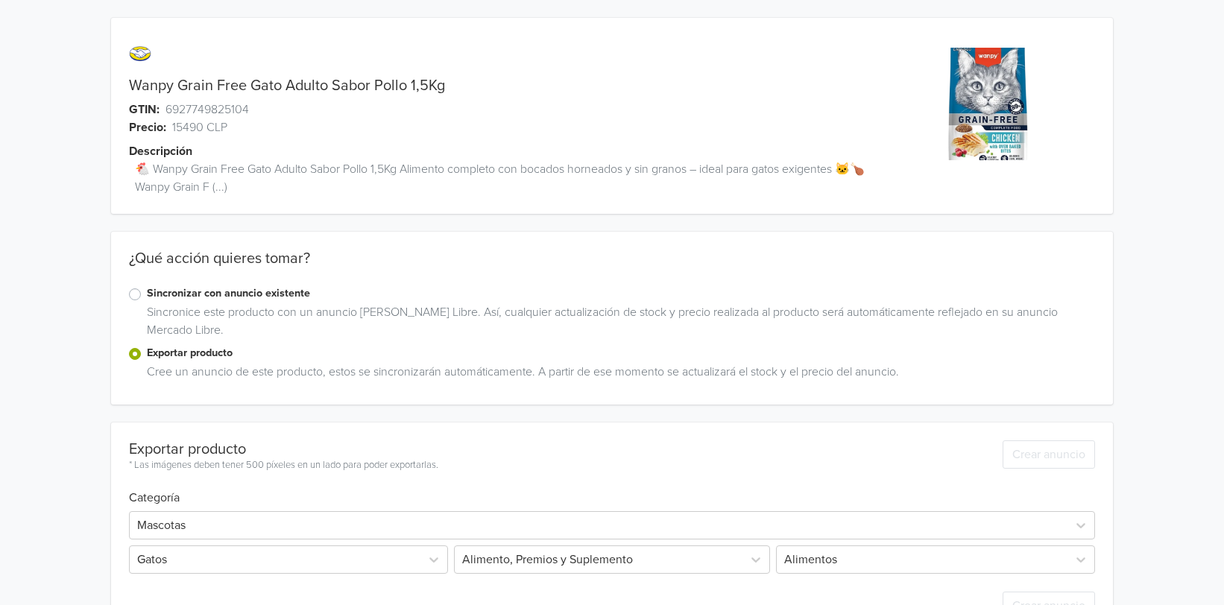
scroll to position [51, 0]
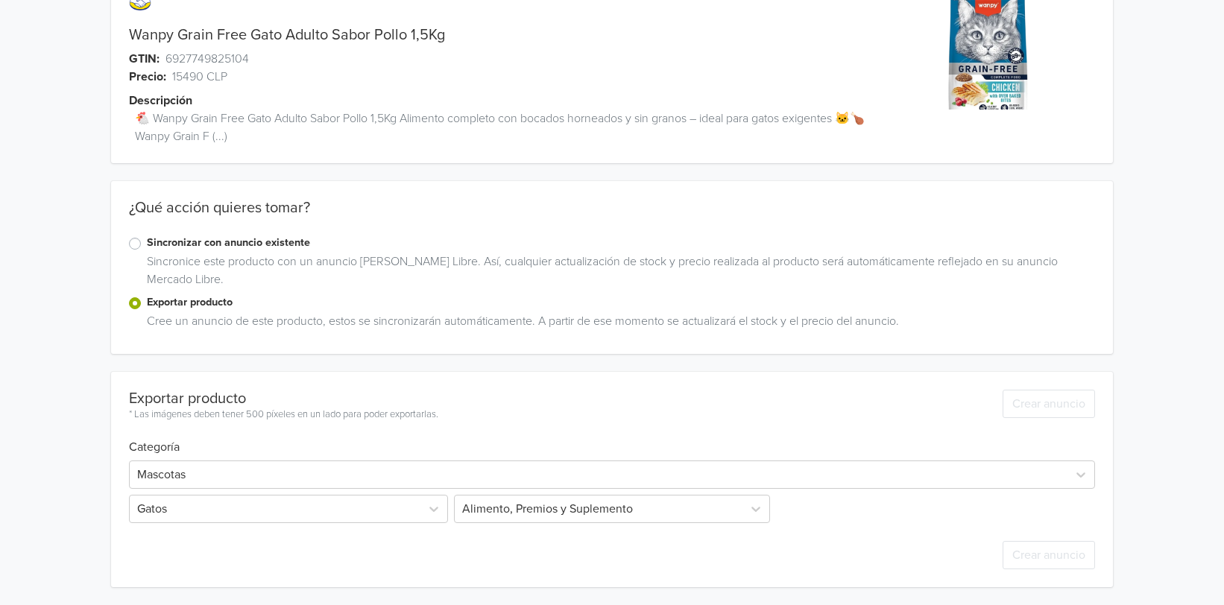
click at [1143, 122] on div "Wanpy Grain Free Gato Adulto Sabor Pollo 1,5Kg GTIN: 6927749825104 Precio: 1549…" at bounding box center [612, 277] width 1202 height 656
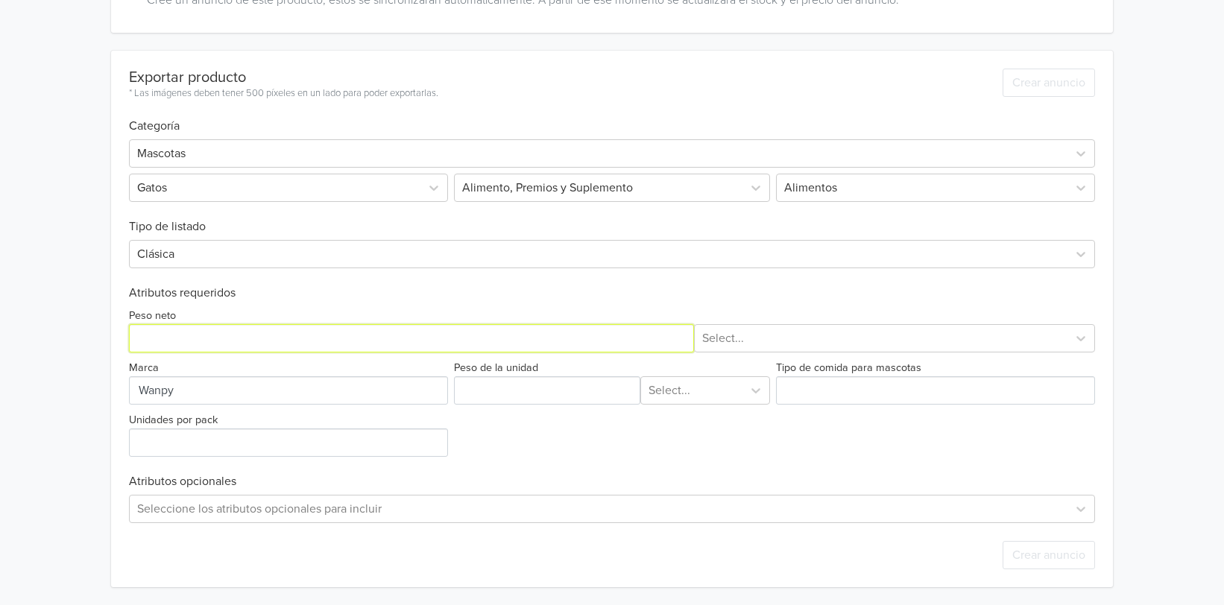
click at [245, 337] on input "Peso neto" at bounding box center [411, 338] width 565 height 28
type input "1,5"
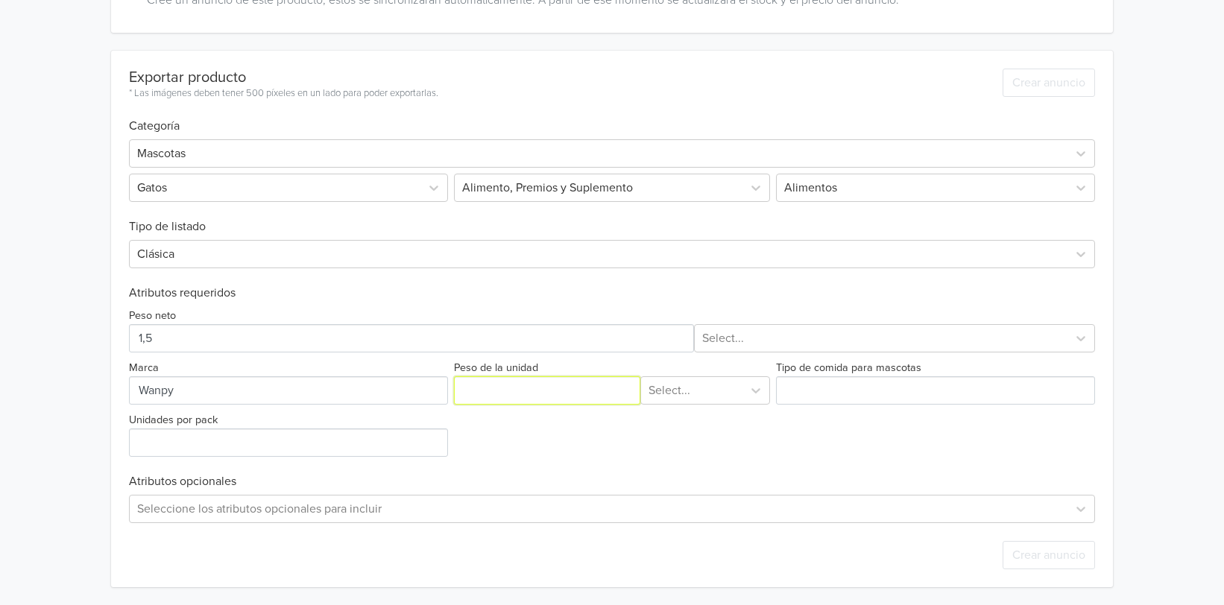
click at [560, 391] on input "Peso de la unidad" at bounding box center [547, 391] width 186 height 28
type input "1,5"
click at [791, 315] on div "Peso neto Select..." at bounding box center [612, 329] width 966 height 46
click at [796, 336] on div at bounding box center [880, 338] width 357 height 21
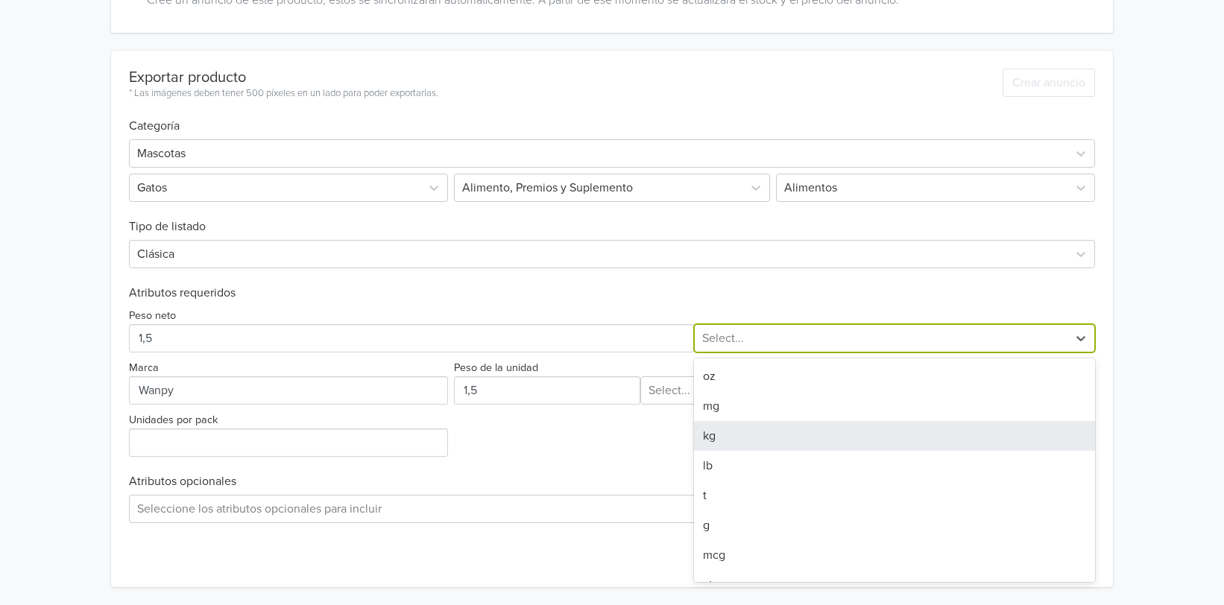
click at [750, 443] on div "kg" at bounding box center [894, 436] width 400 height 30
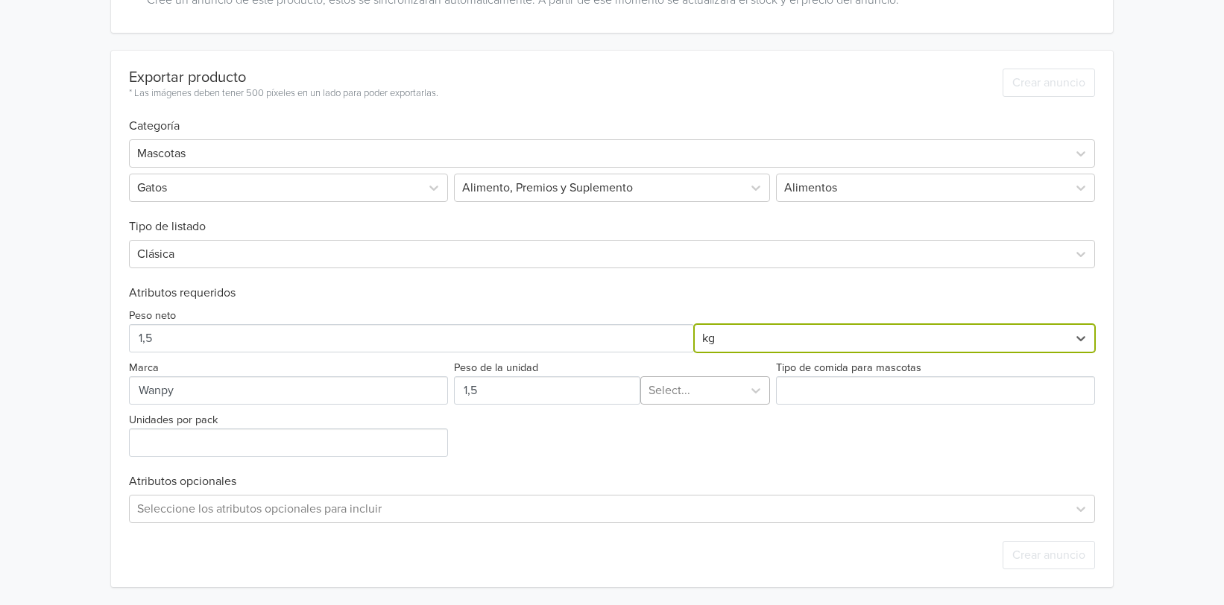
click at [708, 393] on div at bounding box center [692, 390] width 86 height 21
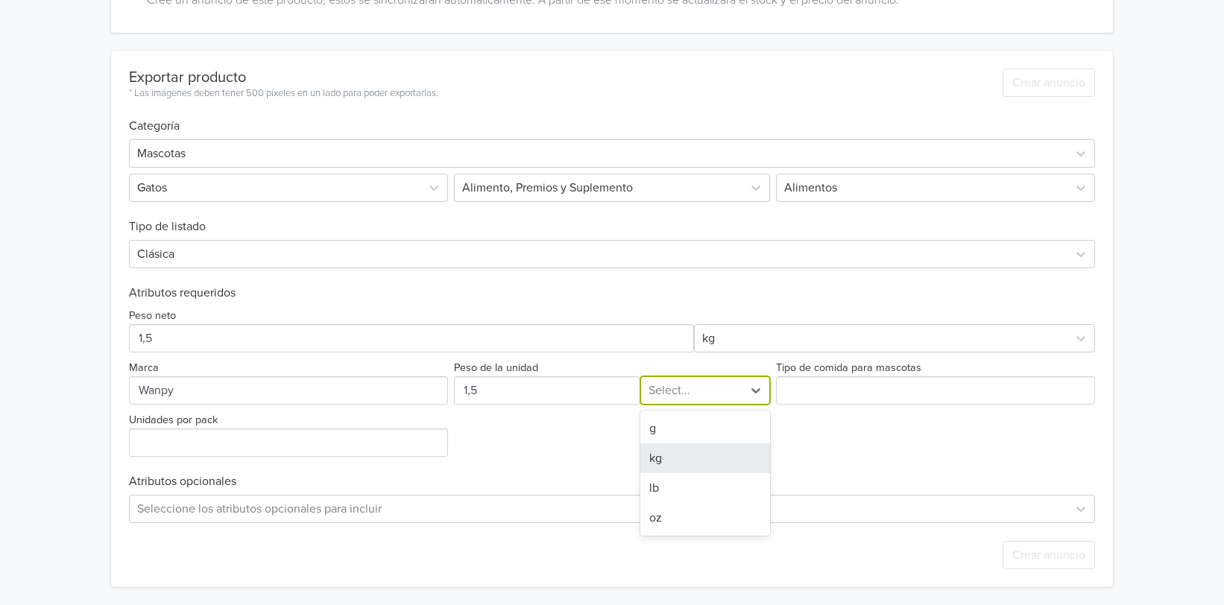
click at [680, 453] on div "kg" at bounding box center [706, 459] width 130 height 30
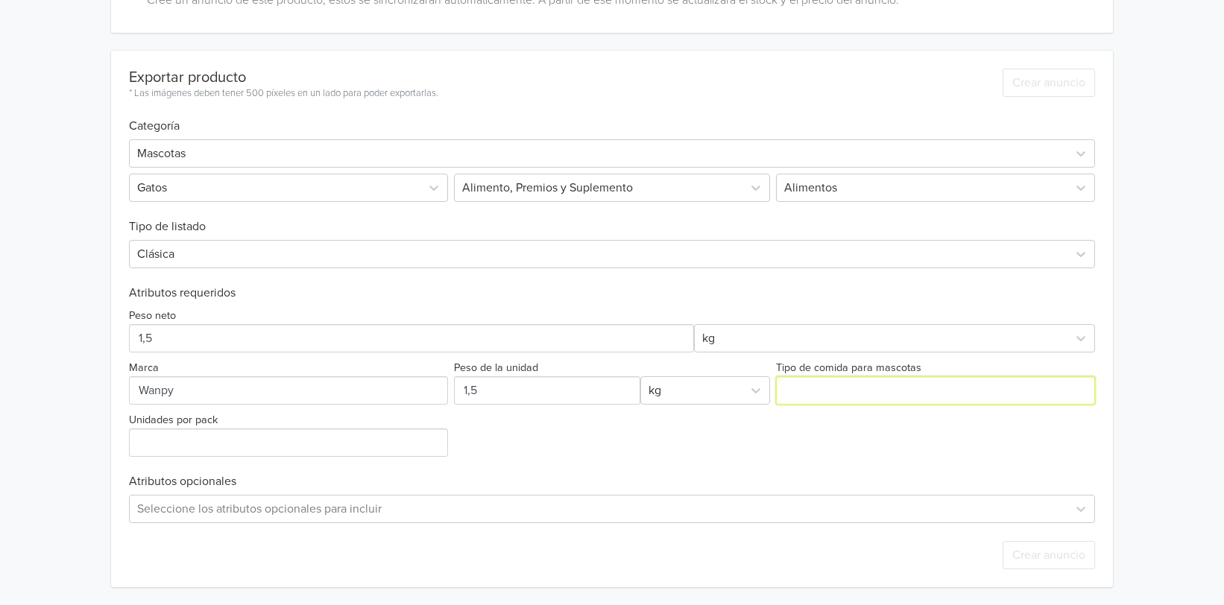
click at [837, 383] on input "Tipo de comida para mascotas" at bounding box center [935, 391] width 319 height 28
type input "Seca"
click at [1146, 373] on div "Wanpy Grain Free Gato Adulto Sabor Pollo 1,5Kg GTIN: 6927749825104 Precio: 1549…" at bounding box center [612, 117] width 1202 height 978
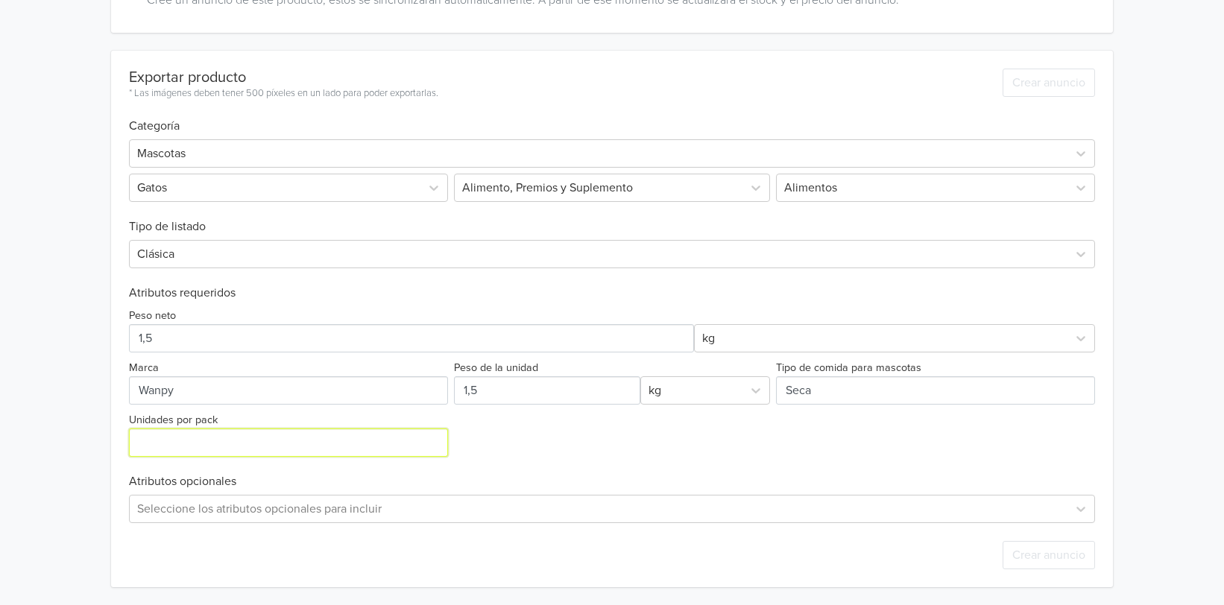
click at [271, 442] on input "Unidades por pack" at bounding box center [288, 443] width 319 height 28
type input "1"
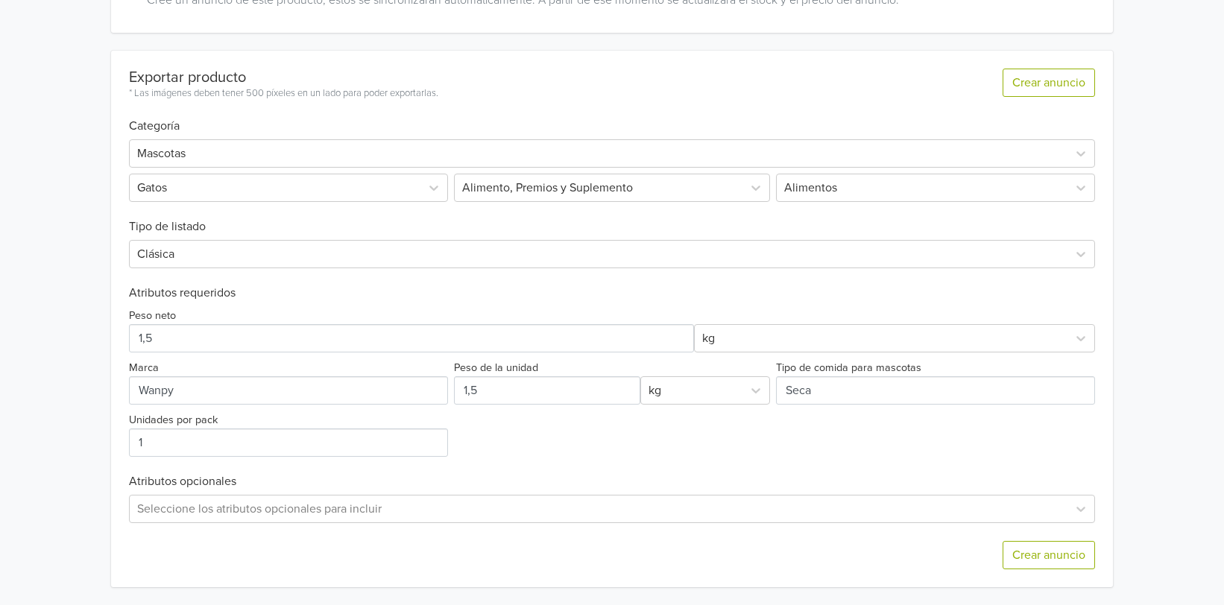
click at [1144, 389] on div "Wanpy Grain Free Gato Adulto Sabor Pollo 1,5Kg GTIN: 6927749825104 Precio: 1549…" at bounding box center [612, 117] width 1202 height 978
click at [1029, 550] on button "Crear anuncio" at bounding box center [1049, 555] width 92 height 28
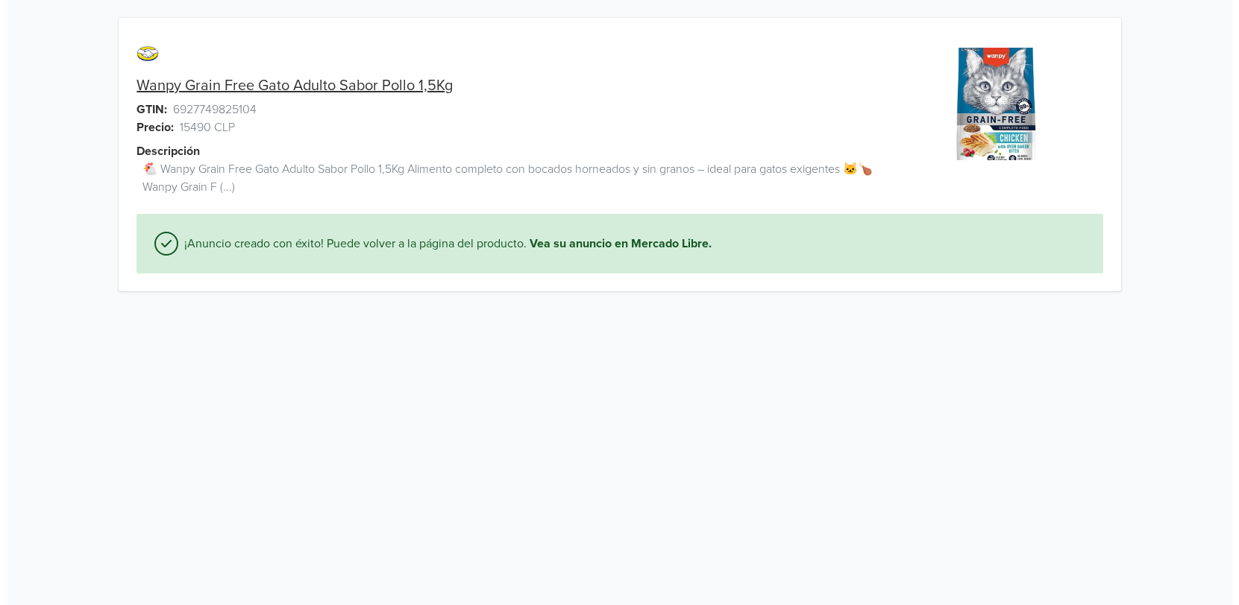
scroll to position [0, 0]
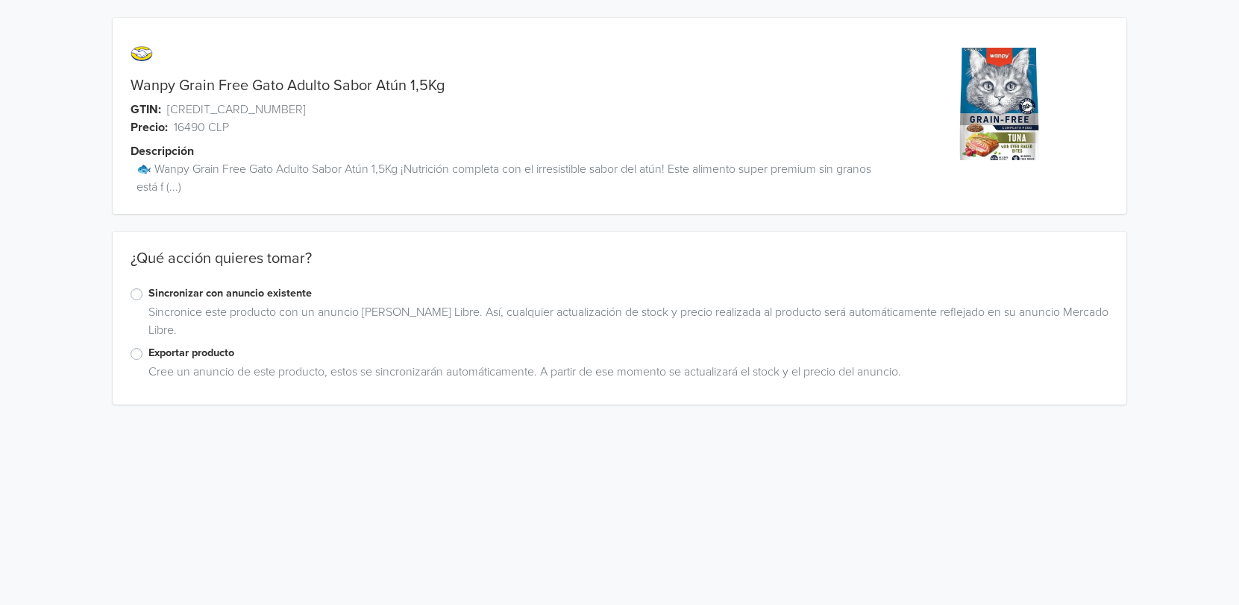
click at [148, 357] on label "Exportar producto" at bounding box center [628, 353] width 960 height 16
click at [0, 0] on input "Exportar producto" at bounding box center [0, 0] width 0 height 0
click at [1186, 254] on div "Wanpy Grain Free Gato Adulto Sabor Atún 1,5Kg GTIN: [CREDIT_CARD_NUMBER] Precio…" at bounding box center [612, 328] width 1202 height 656
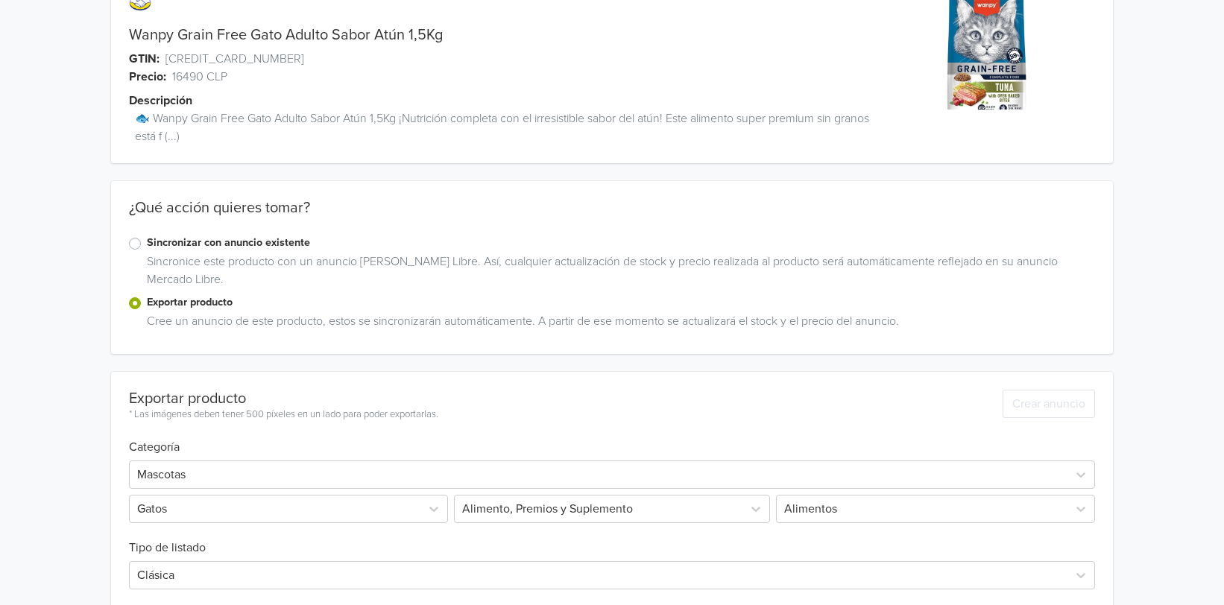
scroll to position [372, 0]
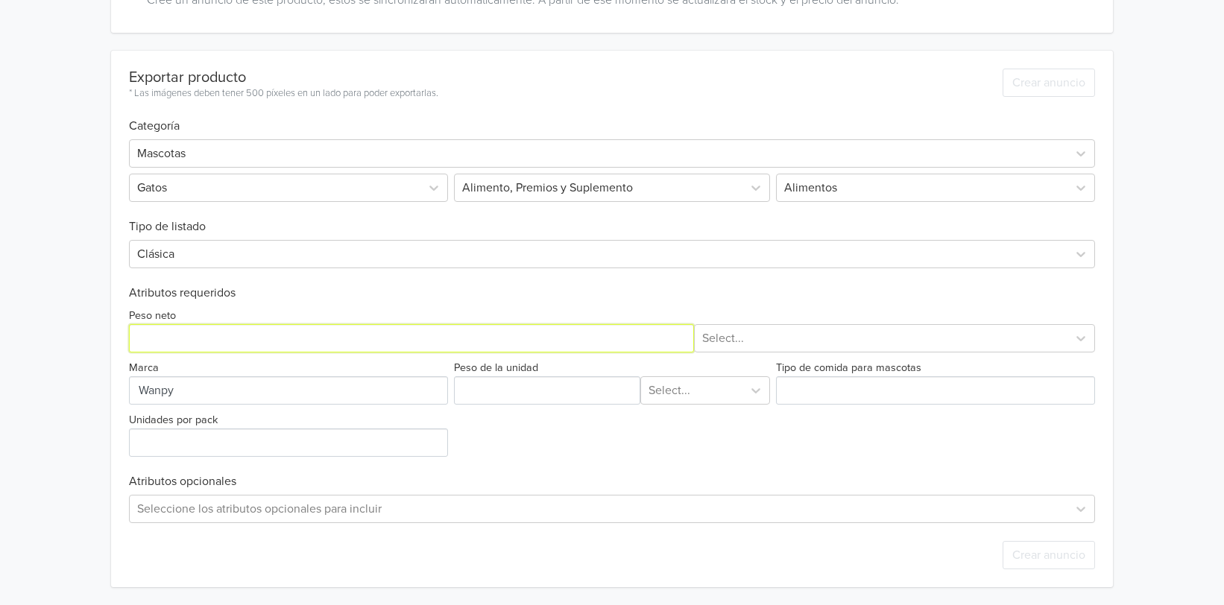
click at [161, 343] on input "Peso neto" at bounding box center [411, 338] width 565 height 28
type input "1,5"
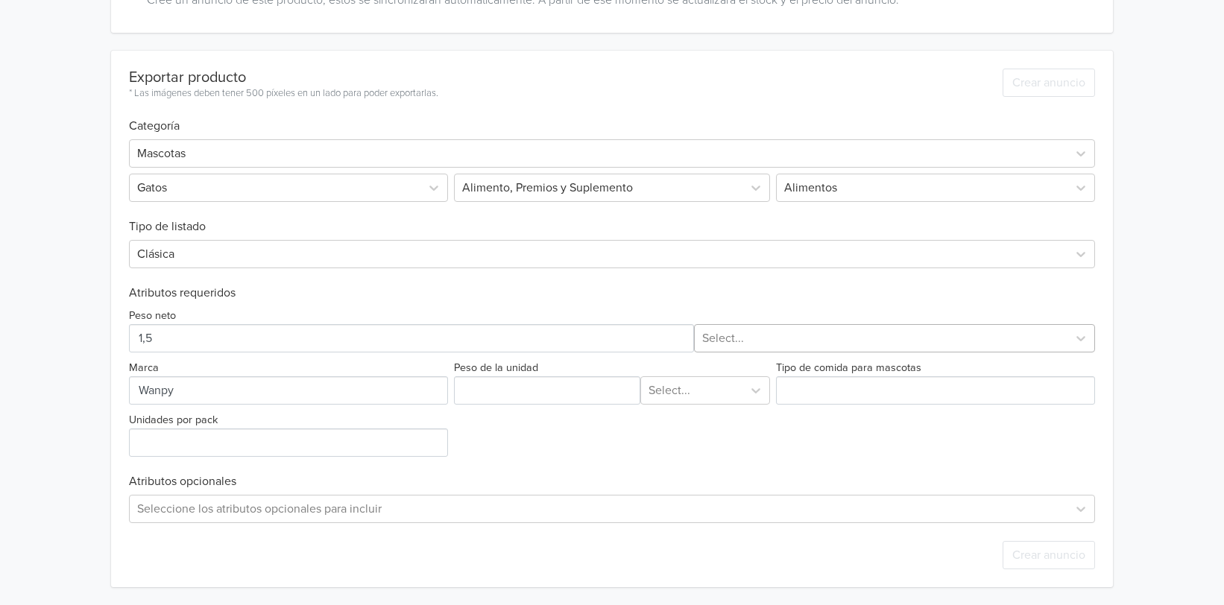
click at [849, 331] on div at bounding box center [880, 338] width 357 height 21
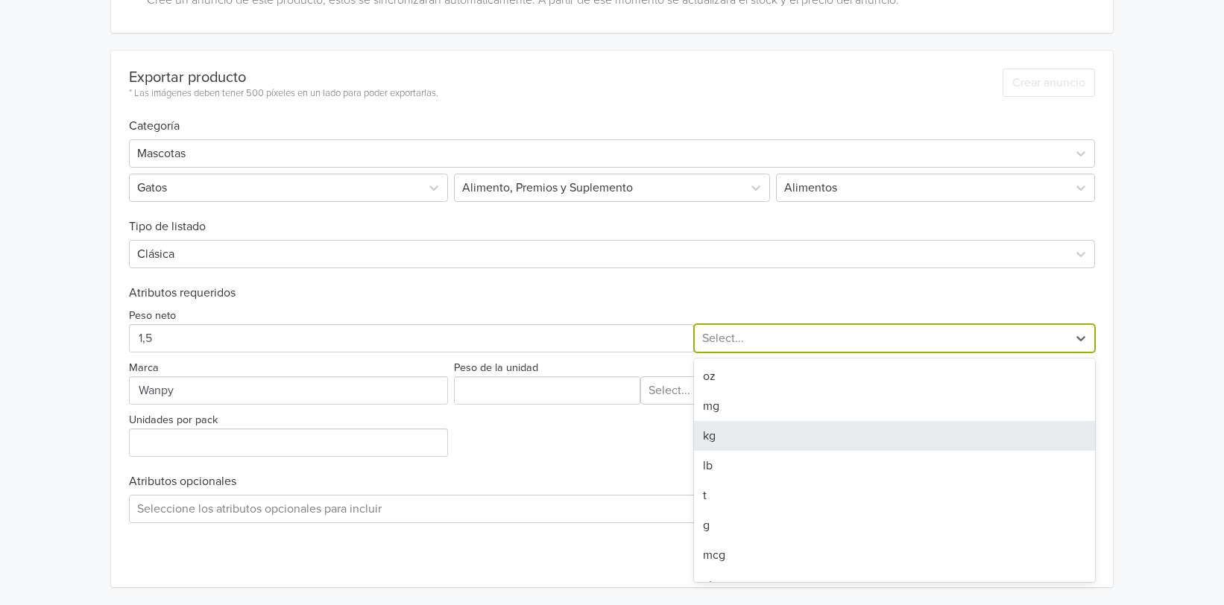
click at [723, 437] on div "kg" at bounding box center [894, 436] width 400 height 30
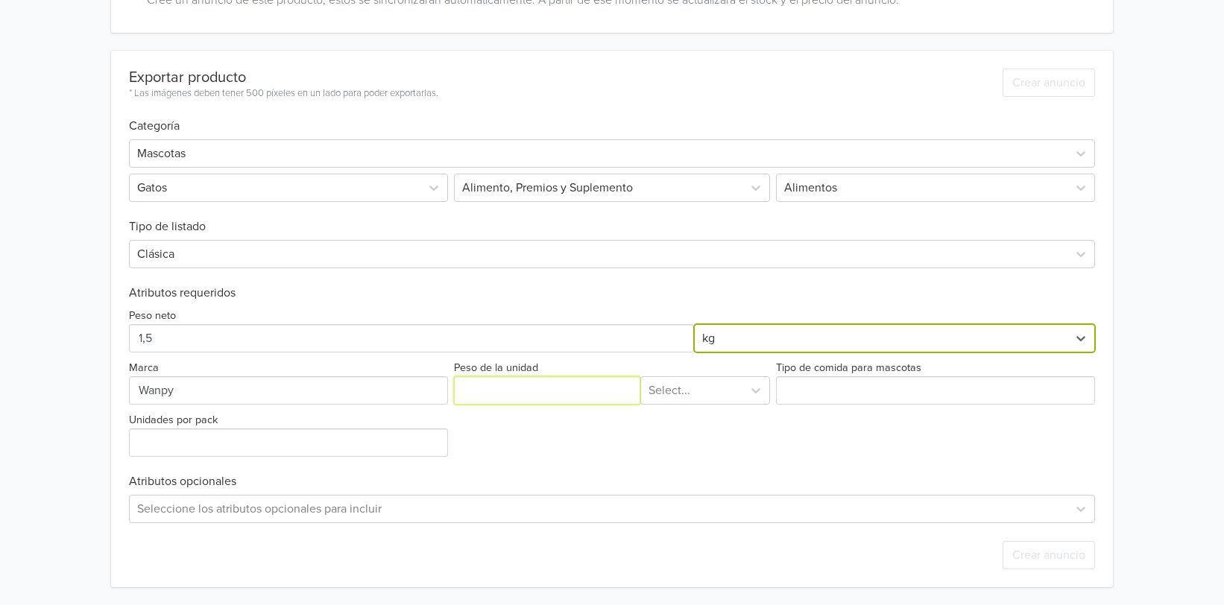
click at [492, 394] on input "Peso de la unidad" at bounding box center [547, 391] width 186 height 28
type input "1,5"
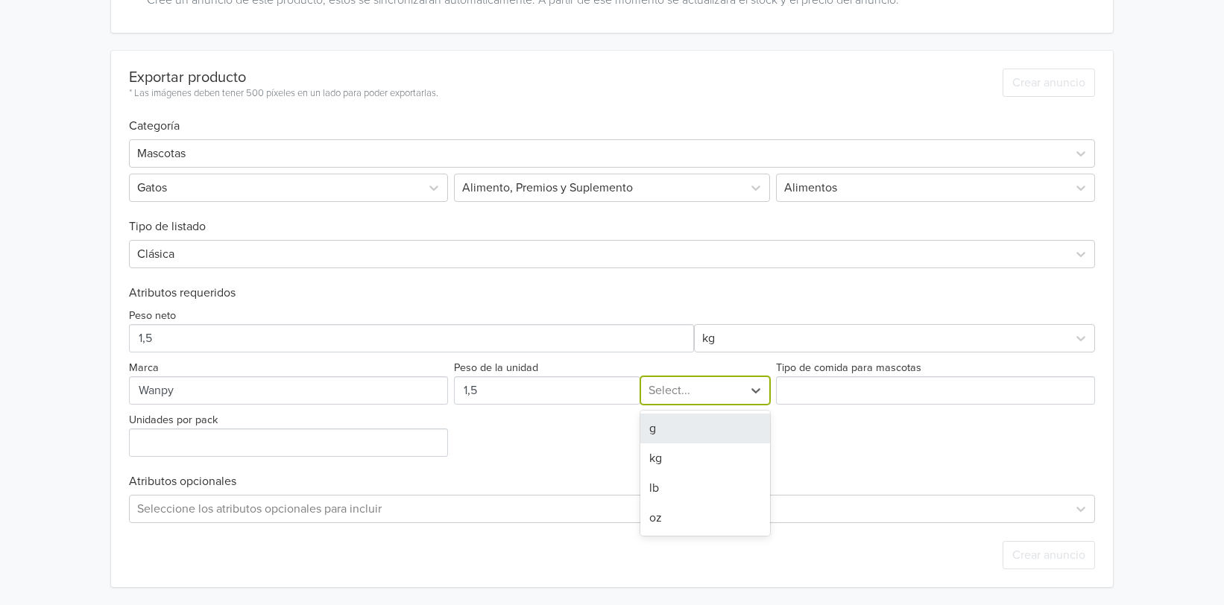
click at [715, 395] on div at bounding box center [692, 390] width 86 height 21
click at [683, 454] on div "kg" at bounding box center [706, 459] width 130 height 30
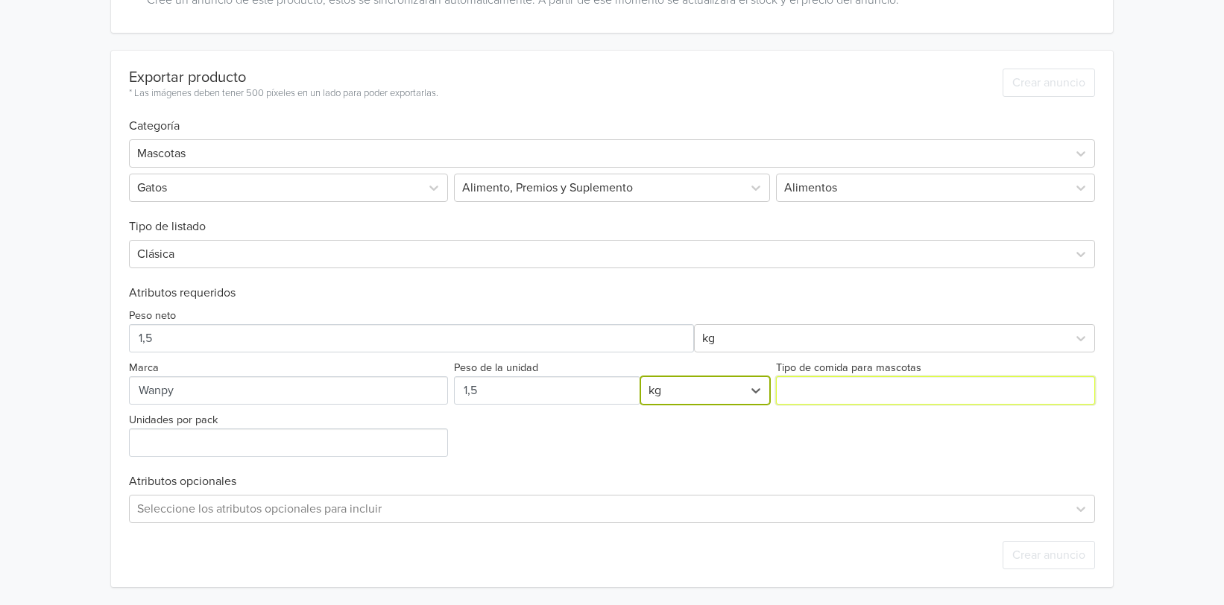
click at [847, 391] on input "Tipo de comida para mascotas" at bounding box center [935, 391] width 319 height 28
type input "Seca"
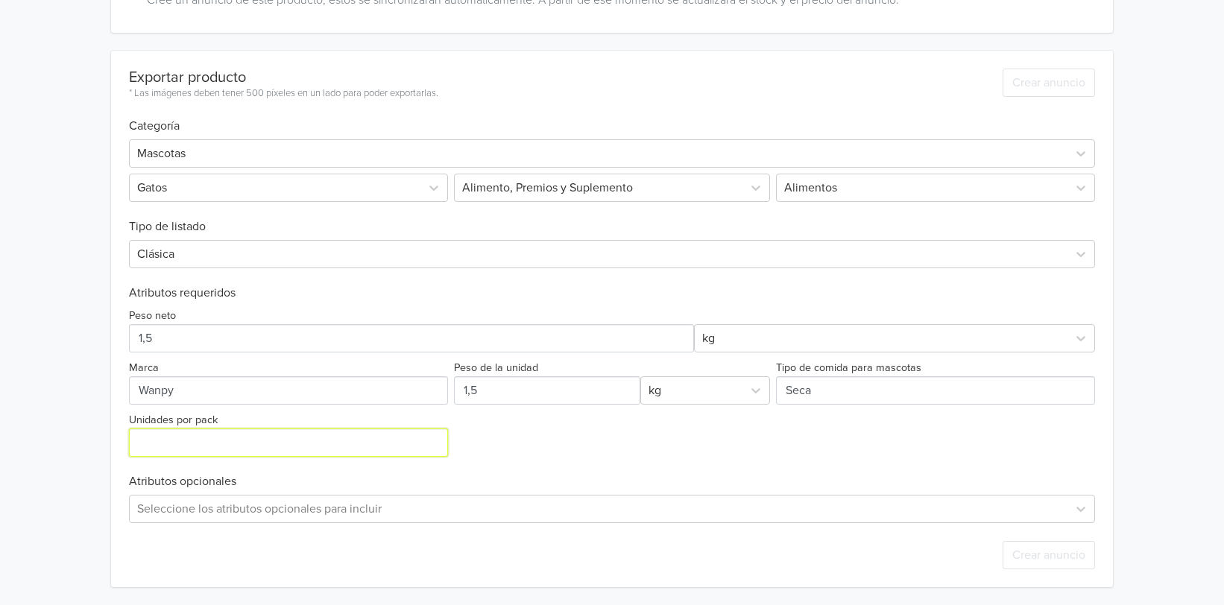
click at [361, 444] on input "Unidades por pack" at bounding box center [288, 443] width 319 height 28
type input "1"
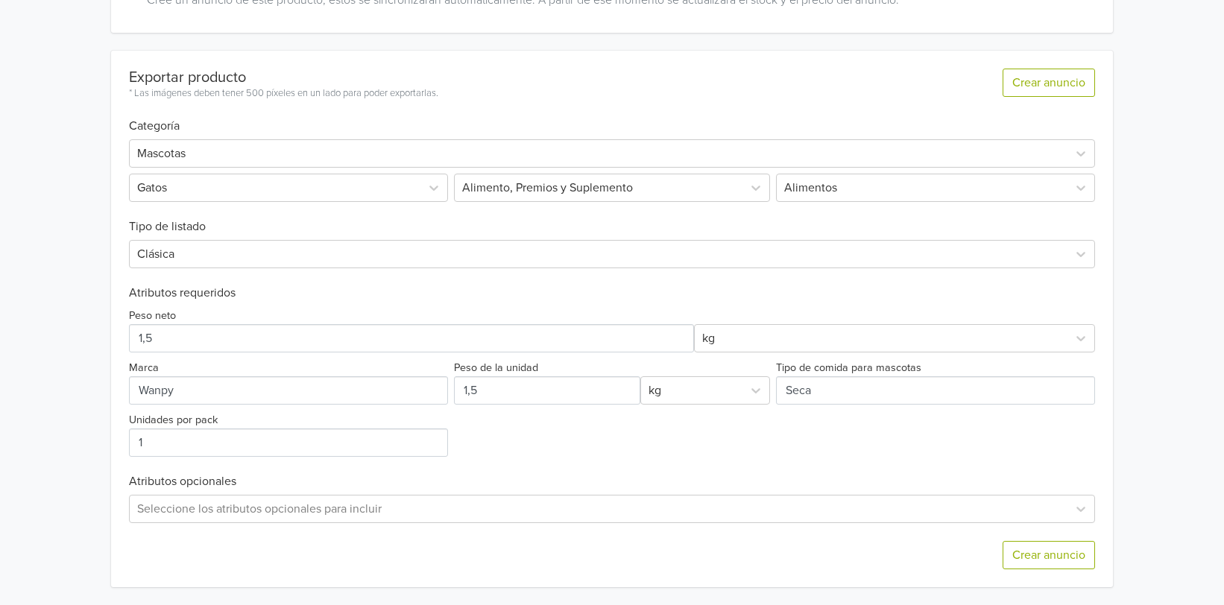
click at [1126, 276] on div "Wanpy Grain Free Gato Adulto Sabor Atún 1,5Kg GTIN: [CREDIT_CARD_NUMBER] Precio…" at bounding box center [612, 117] width 1202 height 978
click at [1054, 550] on button "Crear anuncio" at bounding box center [1049, 555] width 92 height 28
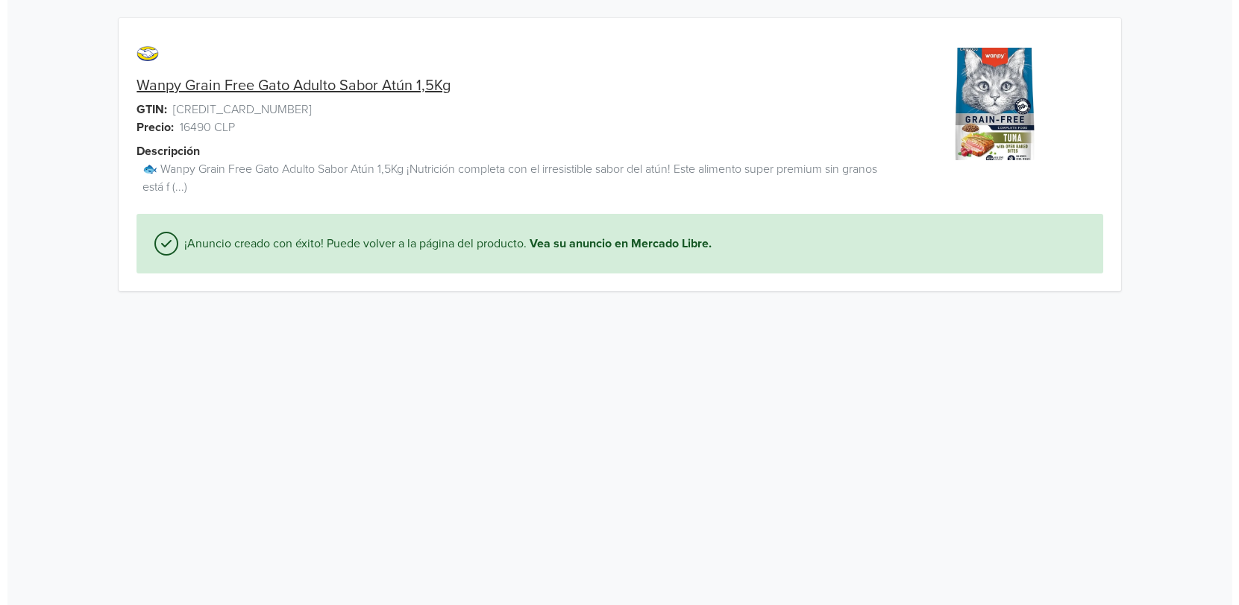
scroll to position [0, 0]
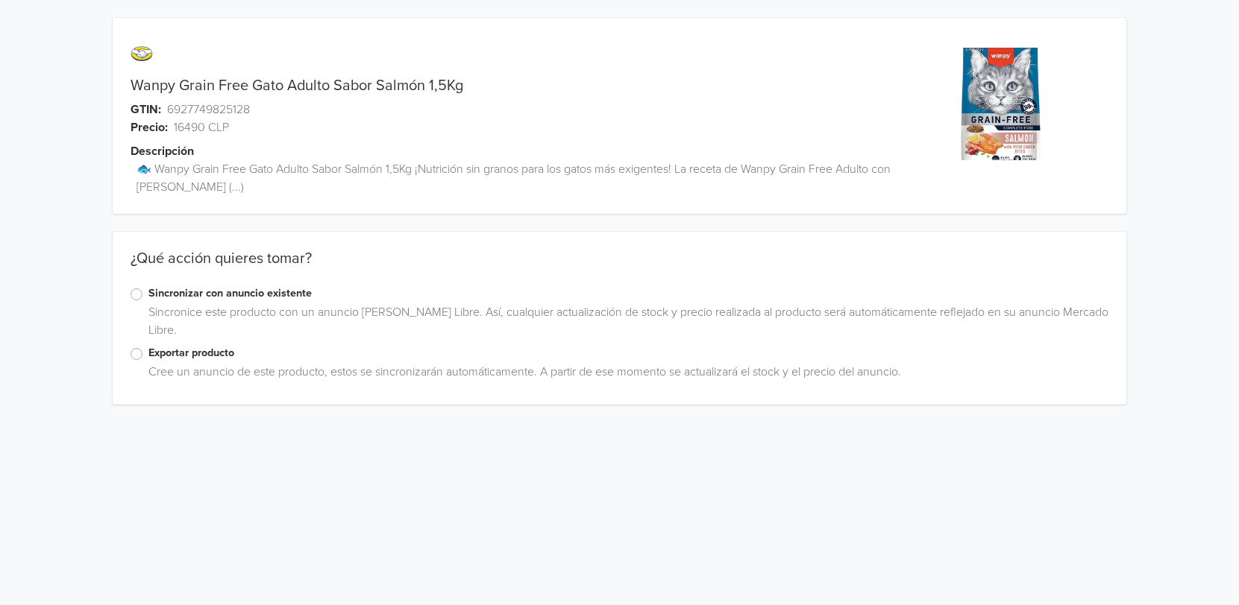
click at [148, 356] on label "Exportar producto" at bounding box center [628, 353] width 960 height 16
click at [0, 0] on input "Exportar producto" at bounding box center [0, 0] width 0 height 0
click at [1171, 280] on div "Wanpy Grain Free Gato Adulto Sabor Salmón 1,5Kg GTIN: 6927749825128 Precio: 164…" at bounding box center [612, 328] width 1202 height 656
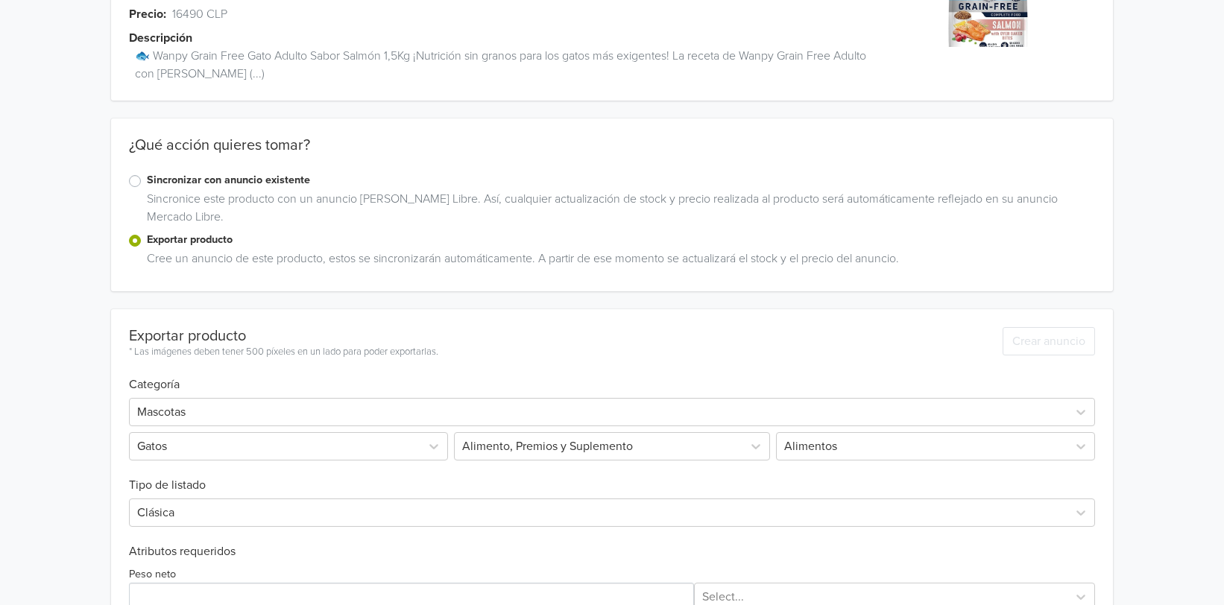
scroll to position [372, 0]
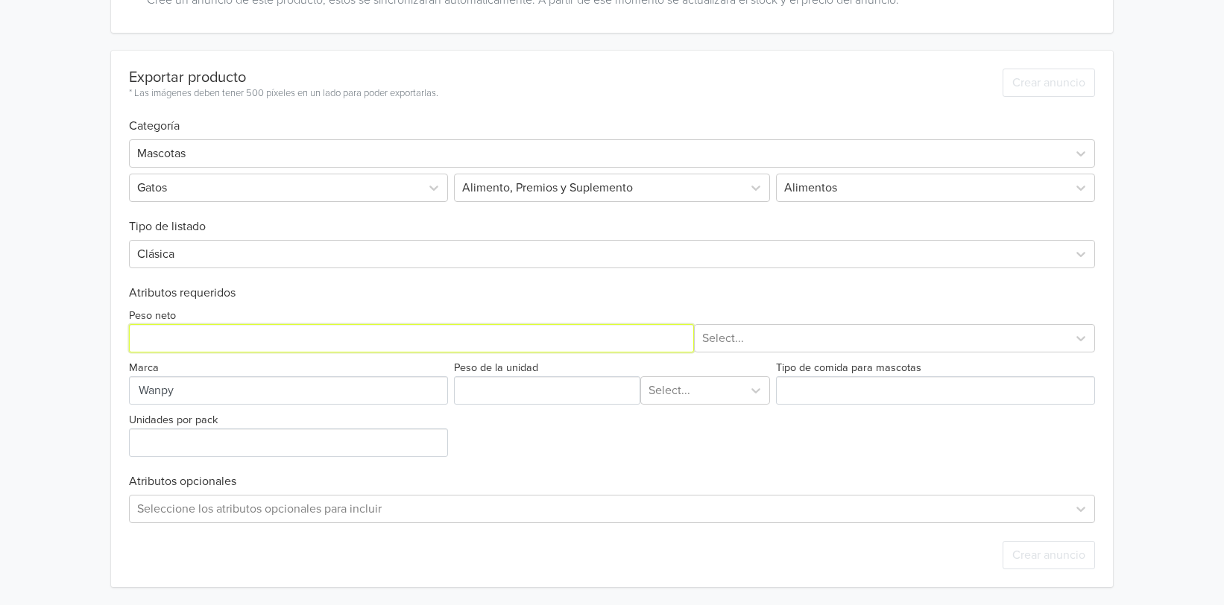
click at [239, 347] on input "Peso neto" at bounding box center [411, 338] width 565 height 28
type input "1,5"
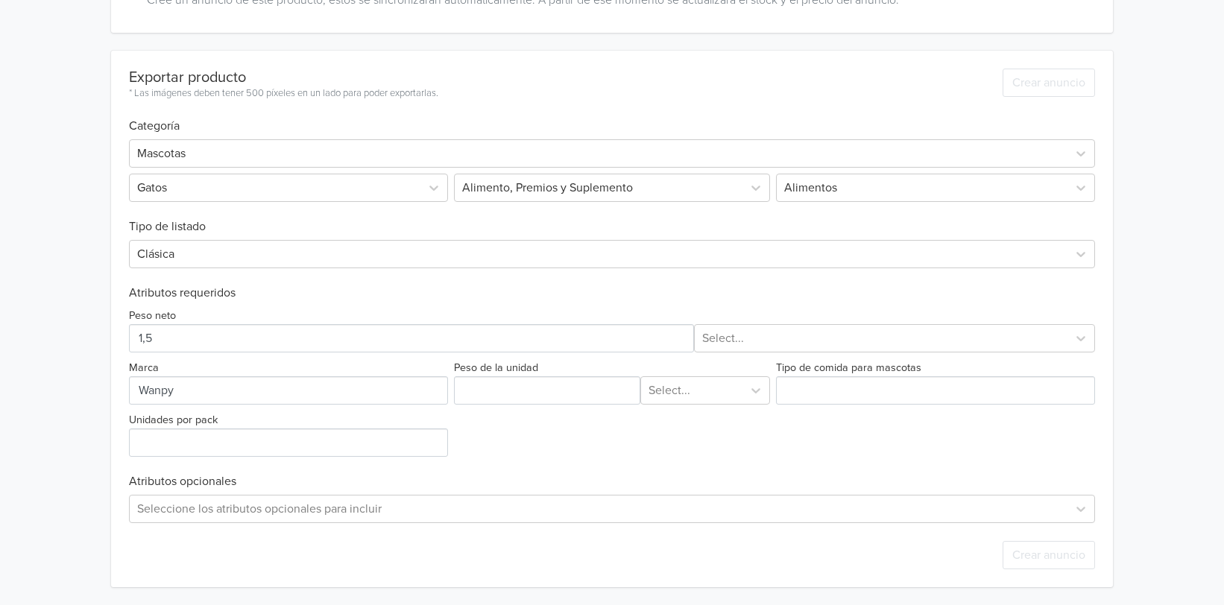
click at [803, 330] on div at bounding box center [880, 338] width 357 height 21
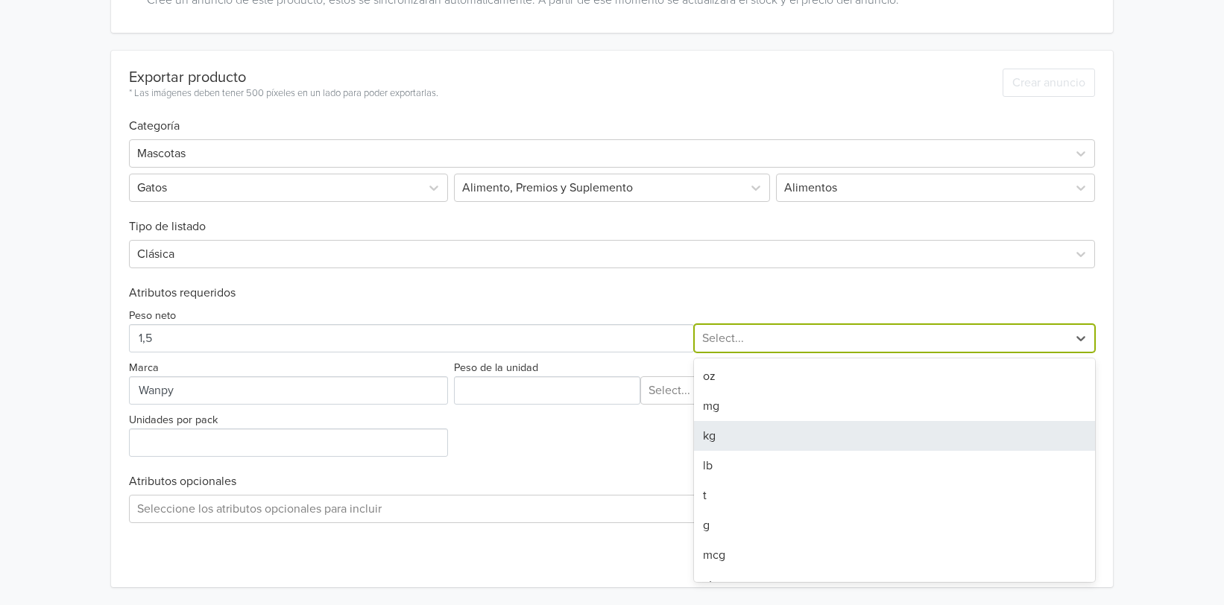
click at [722, 431] on div "kg" at bounding box center [894, 436] width 400 height 30
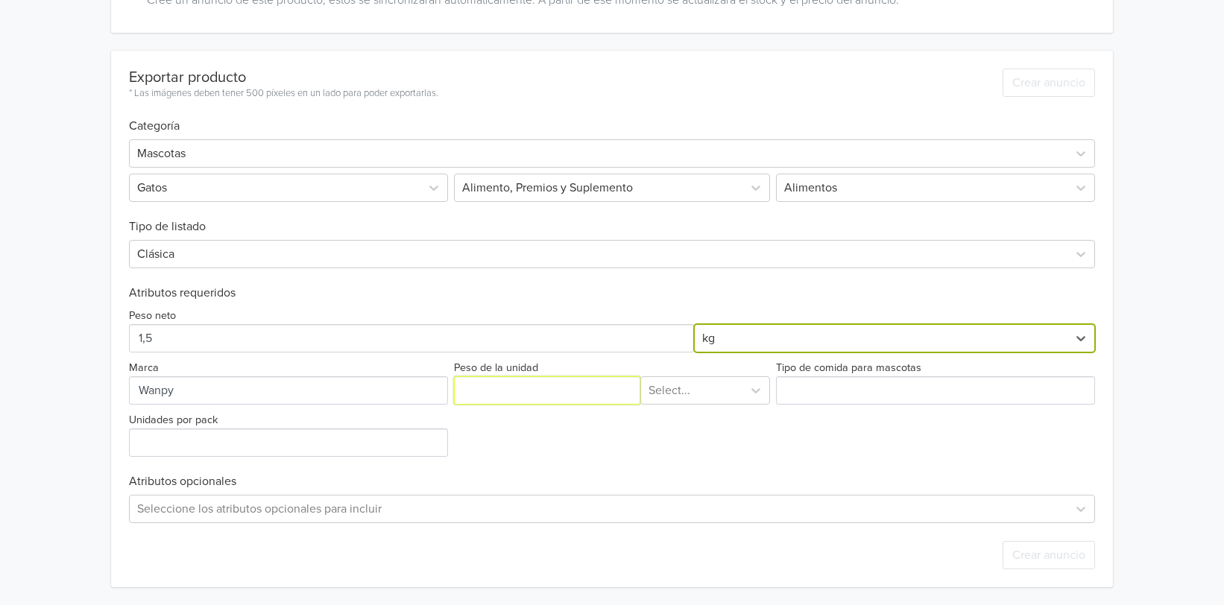
drag, startPoint x: 526, startPoint y: 384, endPoint x: 531, endPoint y: 392, distance: 9.7
click at [526, 384] on input "Peso de la unidad" at bounding box center [547, 391] width 186 height 28
type input "1,5"
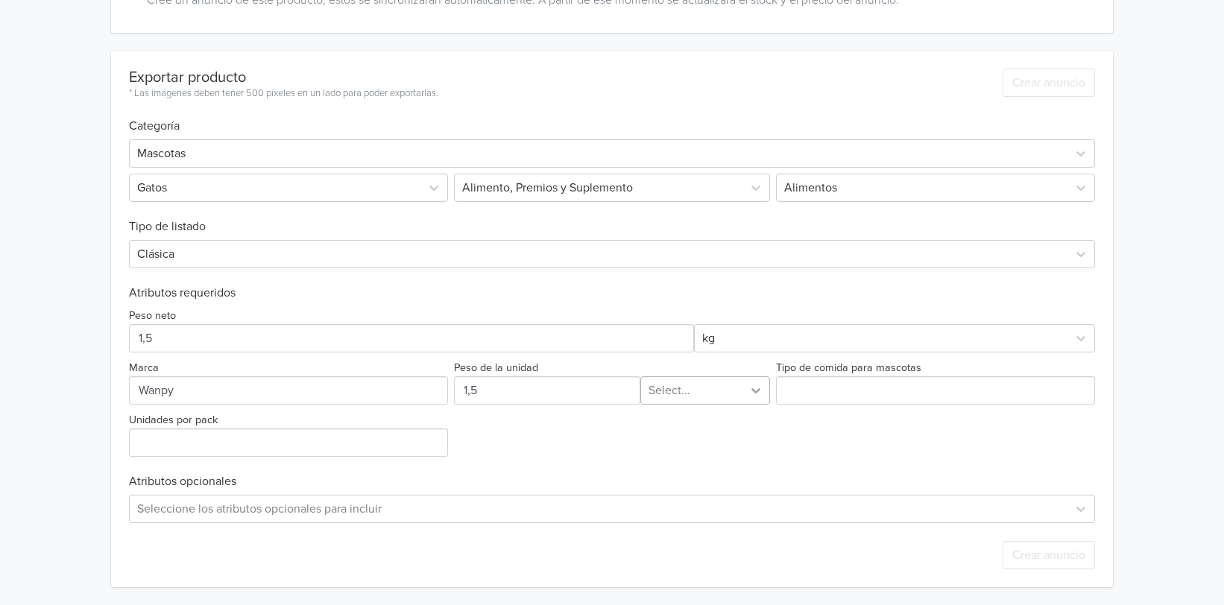
click at [751, 401] on div at bounding box center [756, 390] width 27 height 27
click at [688, 456] on div "kg" at bounding box center [706, 459] width 130 height 30
click at [852, 389] on input "Tipo de comida para mascotas" at bounding box center [935, 391] width 319 height 28
type input "Seca"
click at [295, 448] on input "Unidades por pack" at bounding box center [288, 443] width 319 height 28
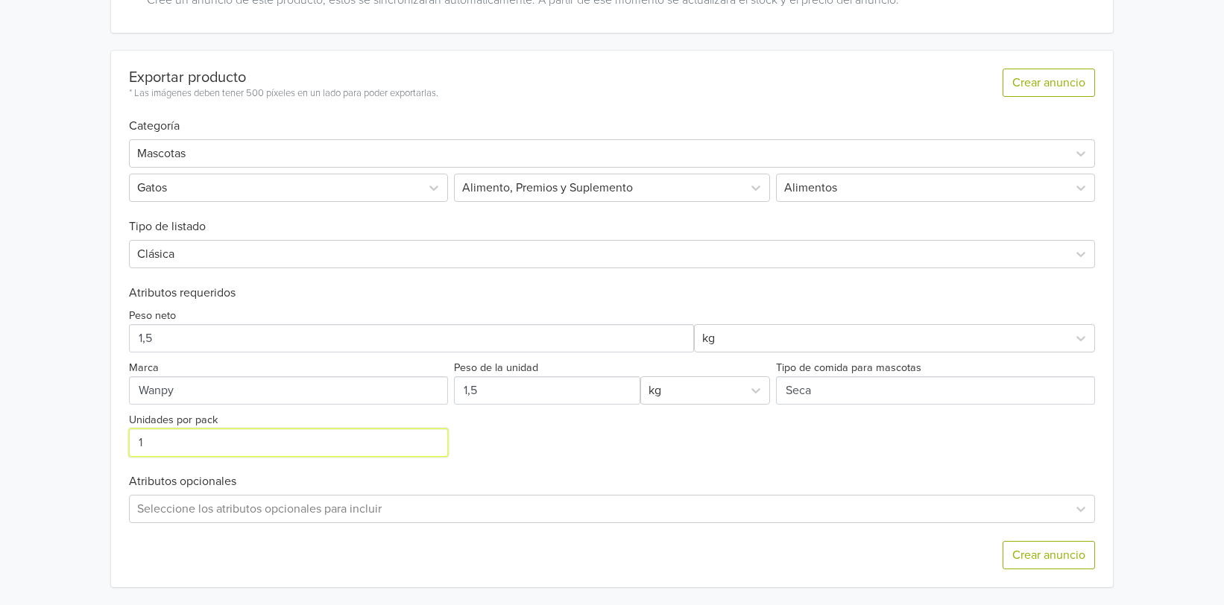
type input "1"
click at [1111, 298] on div "Exportar producto * Las imágenes deben tener 500 píxeles en un lado para poder …" at bounding box center [611, 319] width 1001 height 537
click at [1184, 263] on div "Wanpy Grain Free Gato Adulto Sabor Salmón 1,5Kg GTIN: 6927749825128 Precio: 164…" at bounding box center [612, 117] width 1202 height 978
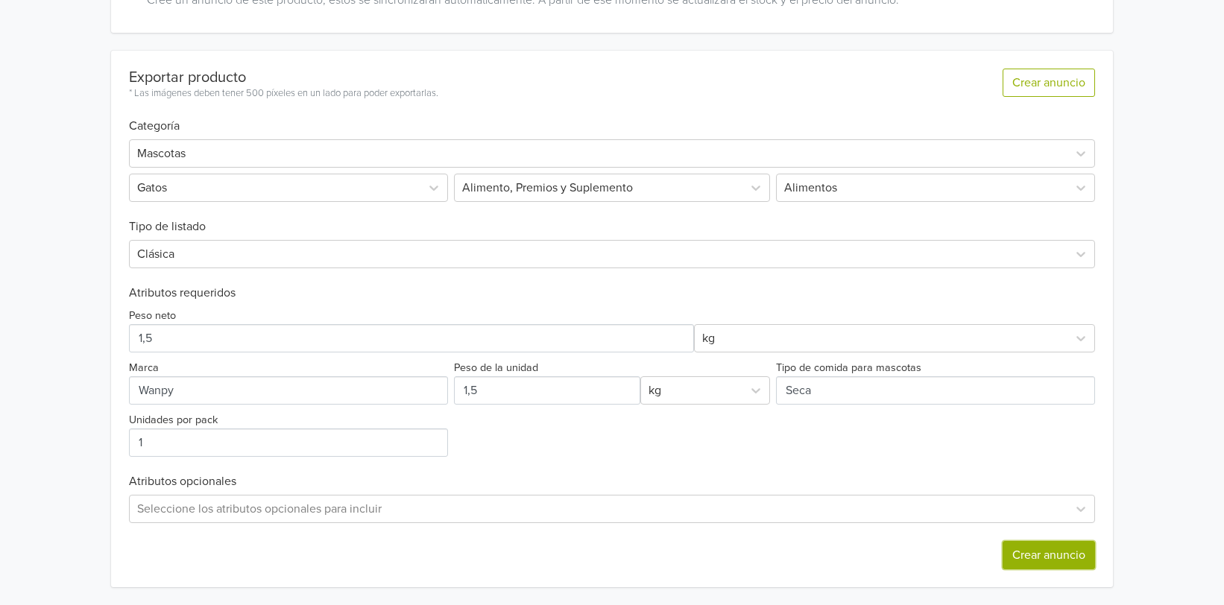
click at [1025, 553] on button "Crear anuncio" at bounding box center [1049, 555] width 92 height 28
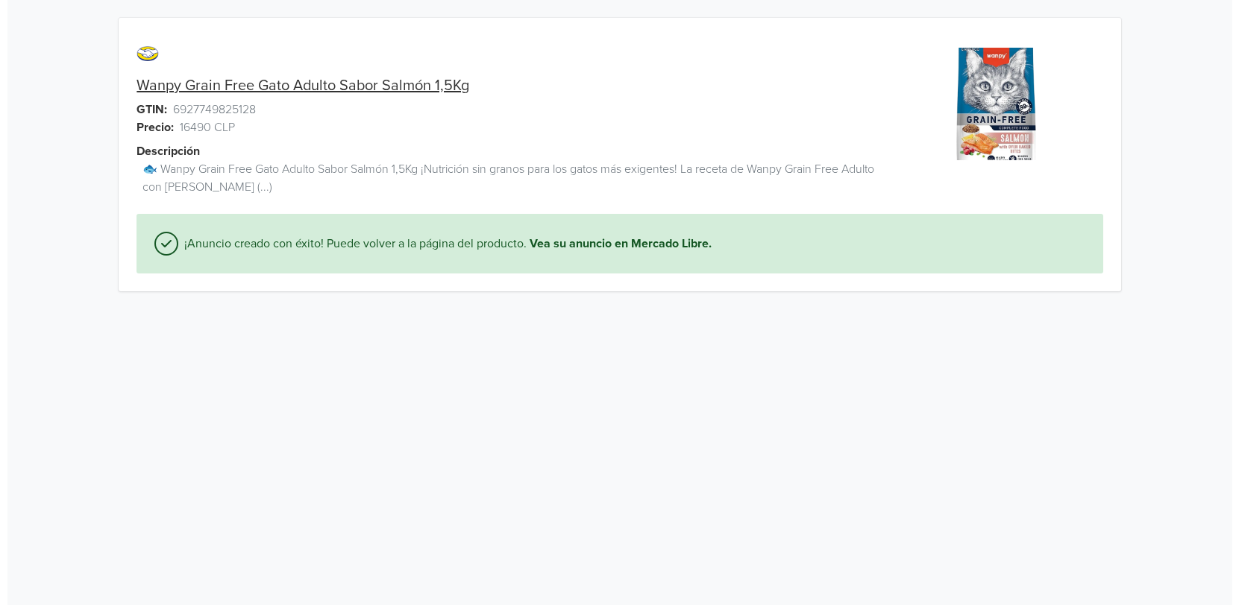
scroll to position [0, 0]
